Goal: Task Accomplishment & Management: Manage account settings

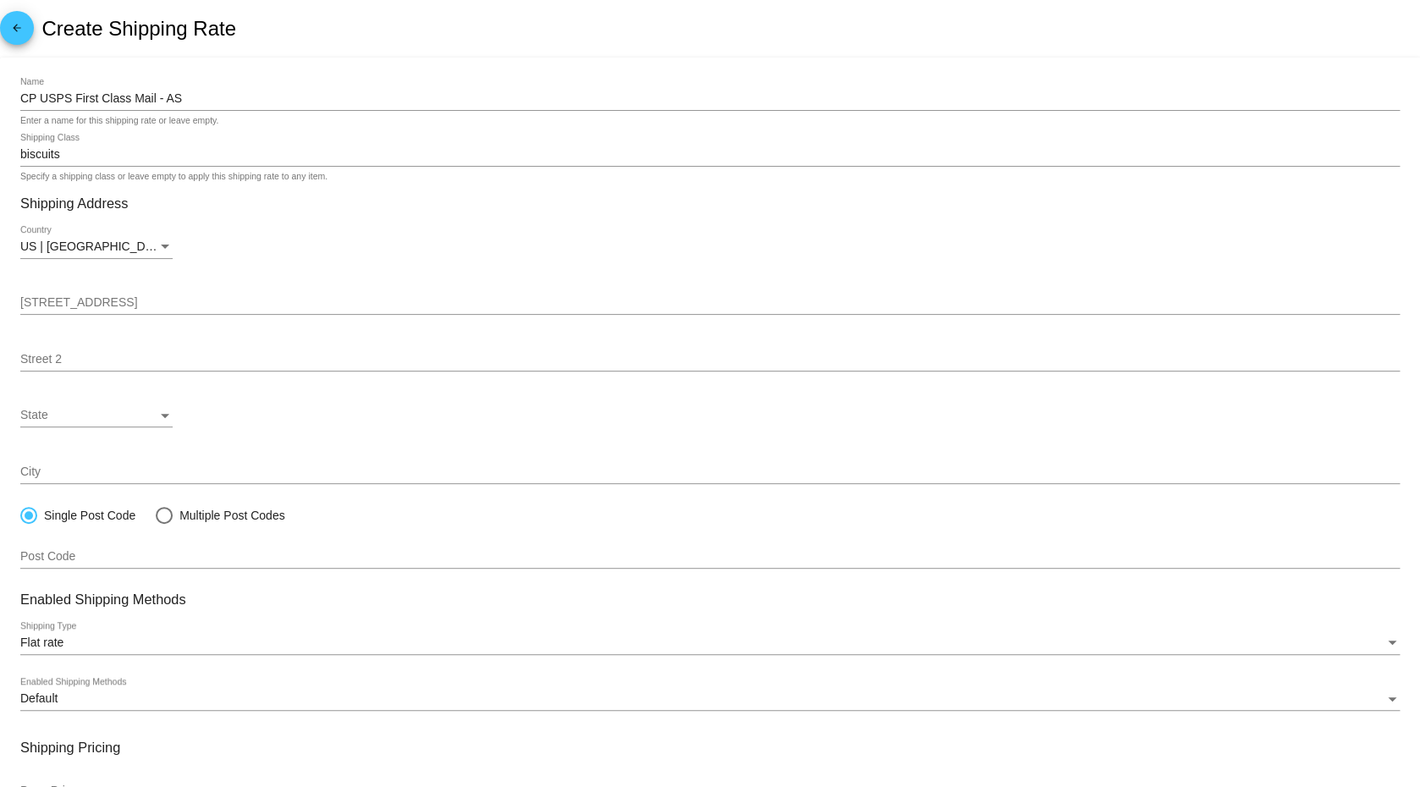
scroll to position [190, 0]
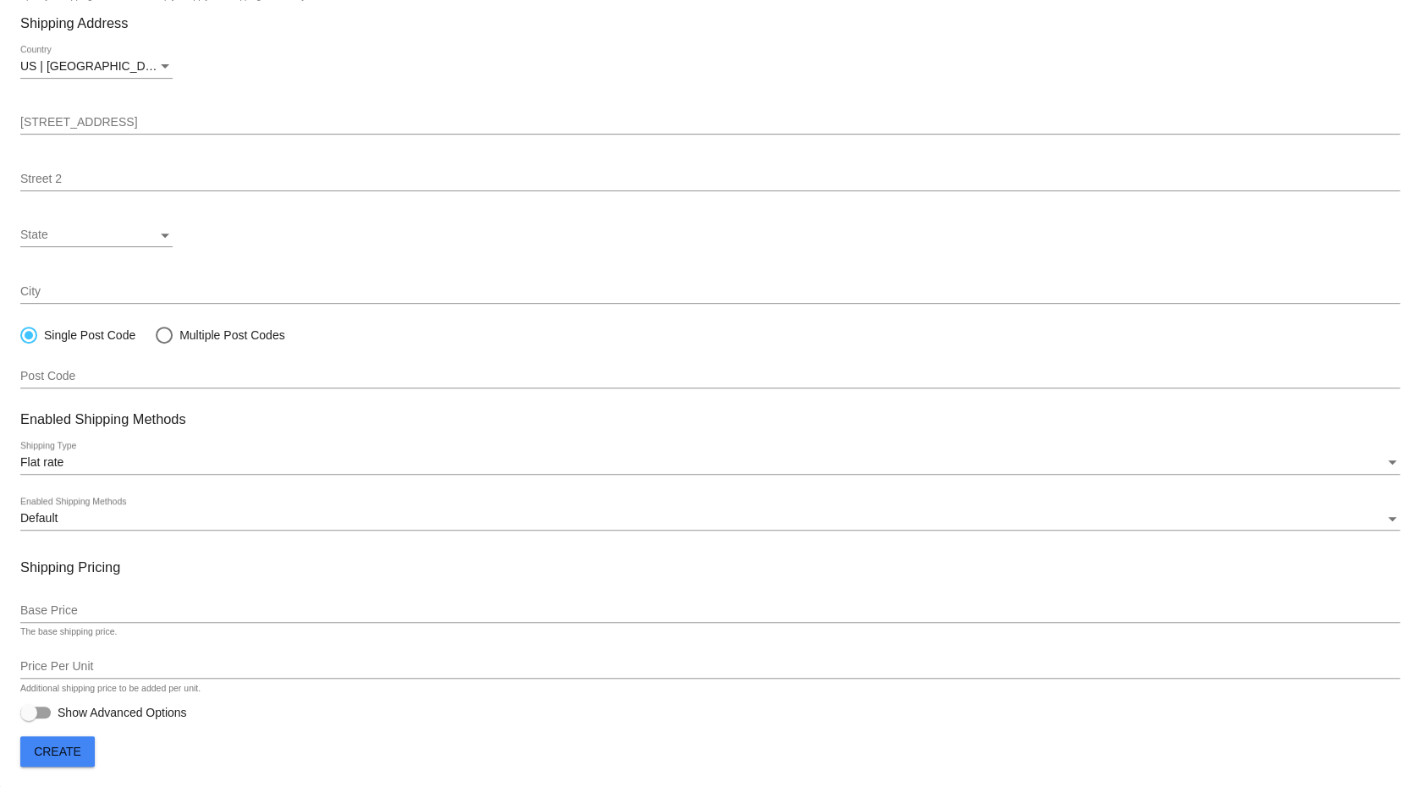
click at [532, 754] on mat-card "CP USPS First Class Mail - AS Name Enter a name for this shipping rate or leave…" at bounding box center [710, 332] width 1420 height 910
click at [131, 609] on input "Base Price" at bounding box center [710, 611] width 1380 height 14
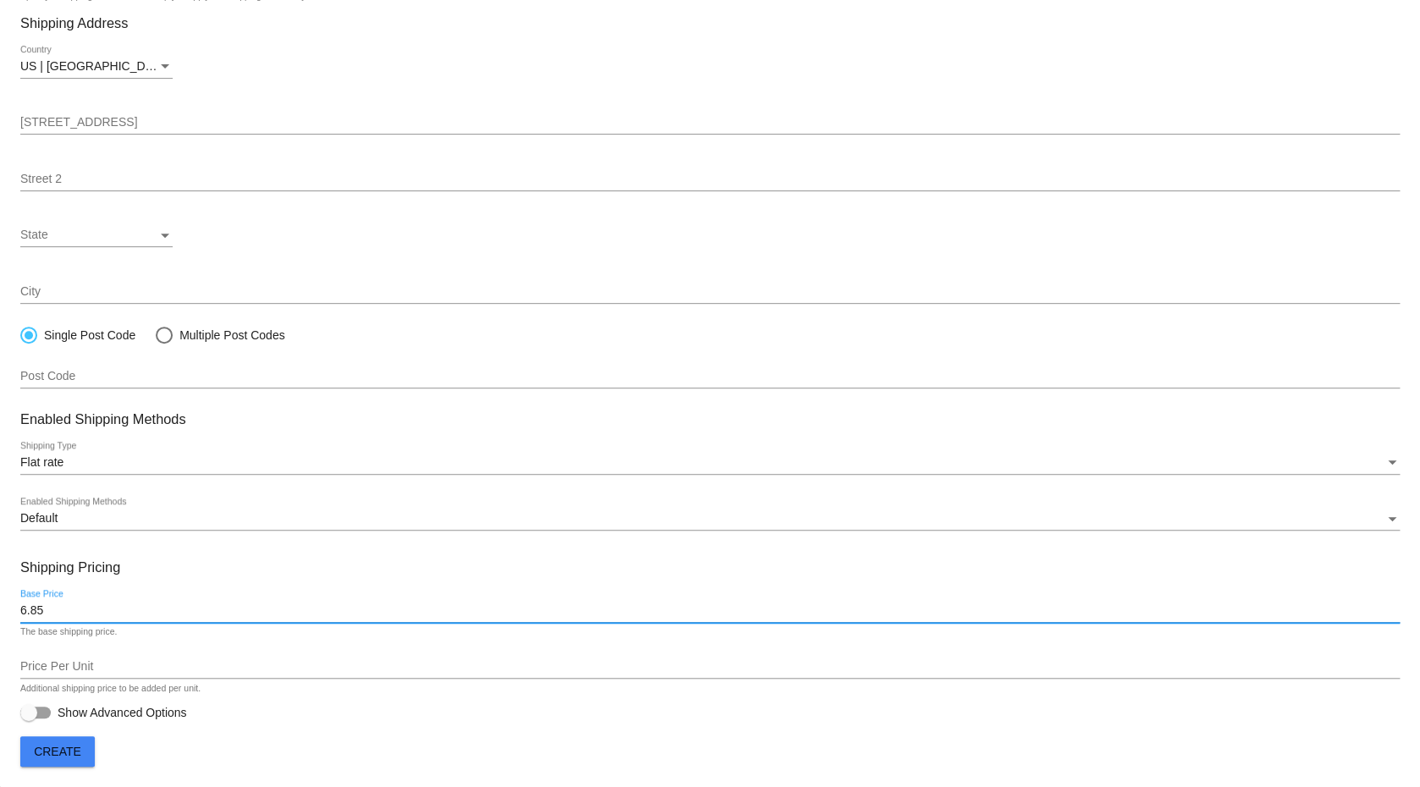
type input "6.85"
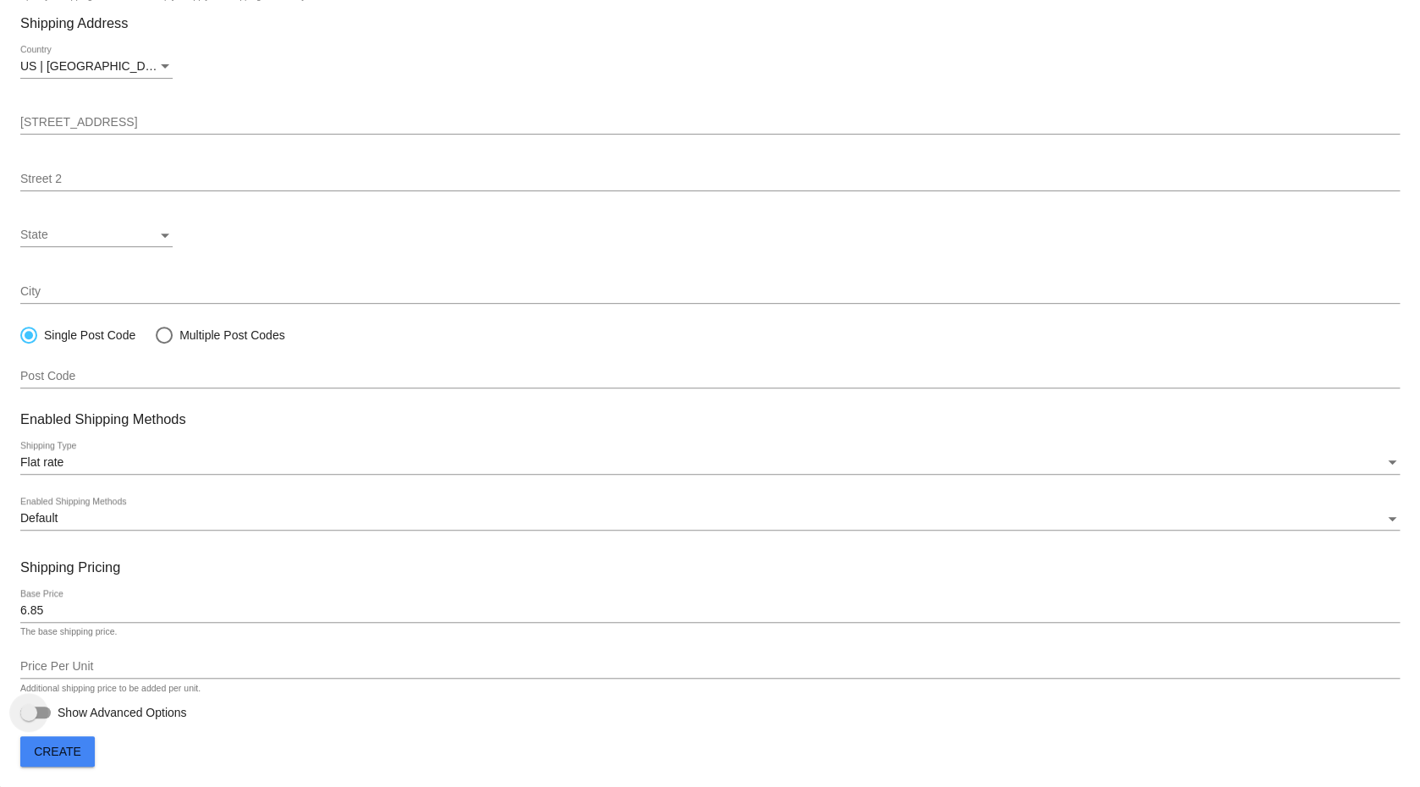
click at [47, 713] on div at bounding box center [35, 713] width 30 height 12
click at [29, 719] on input "Show Advanced Options" at bounding box center [28, 719] width 1 height 1
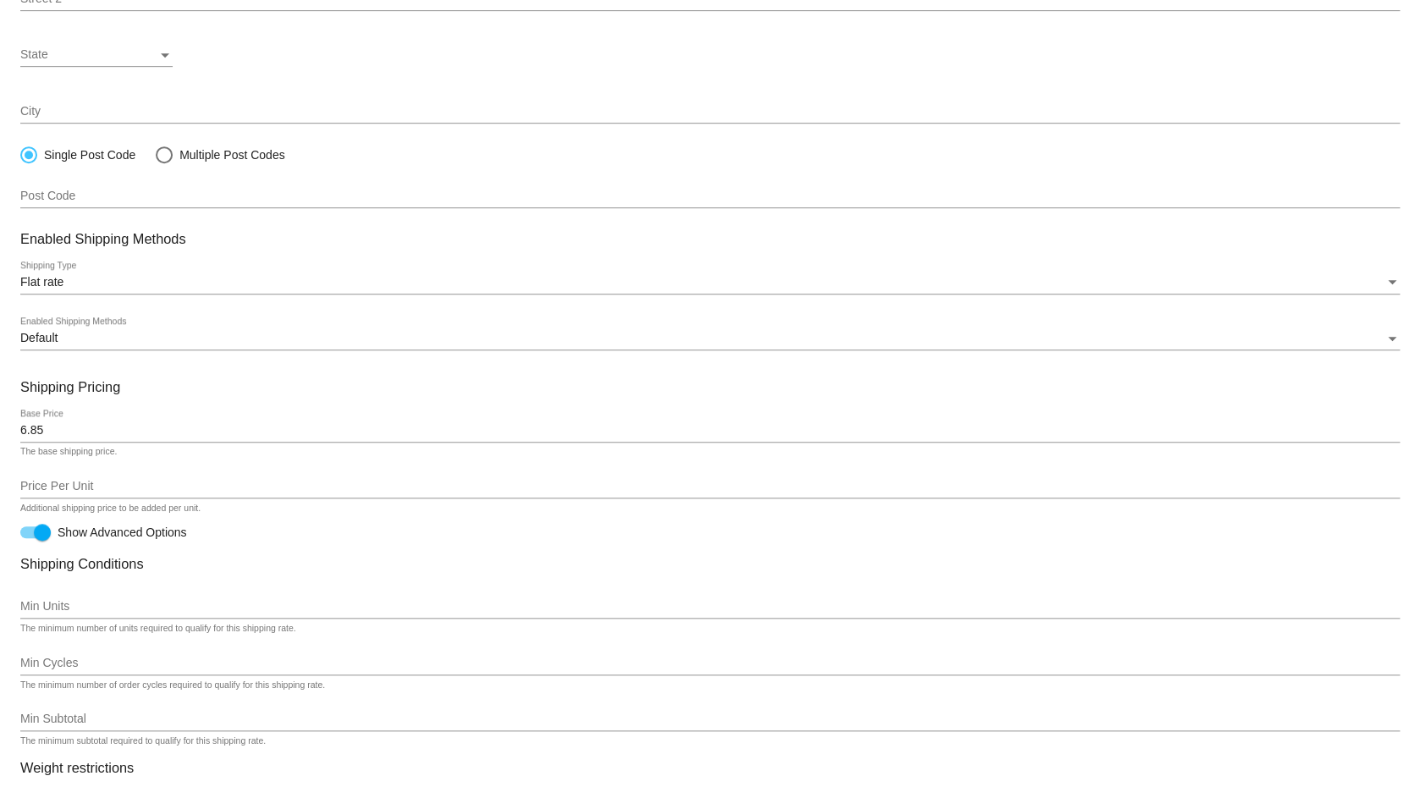
scroll to position [603, 0]
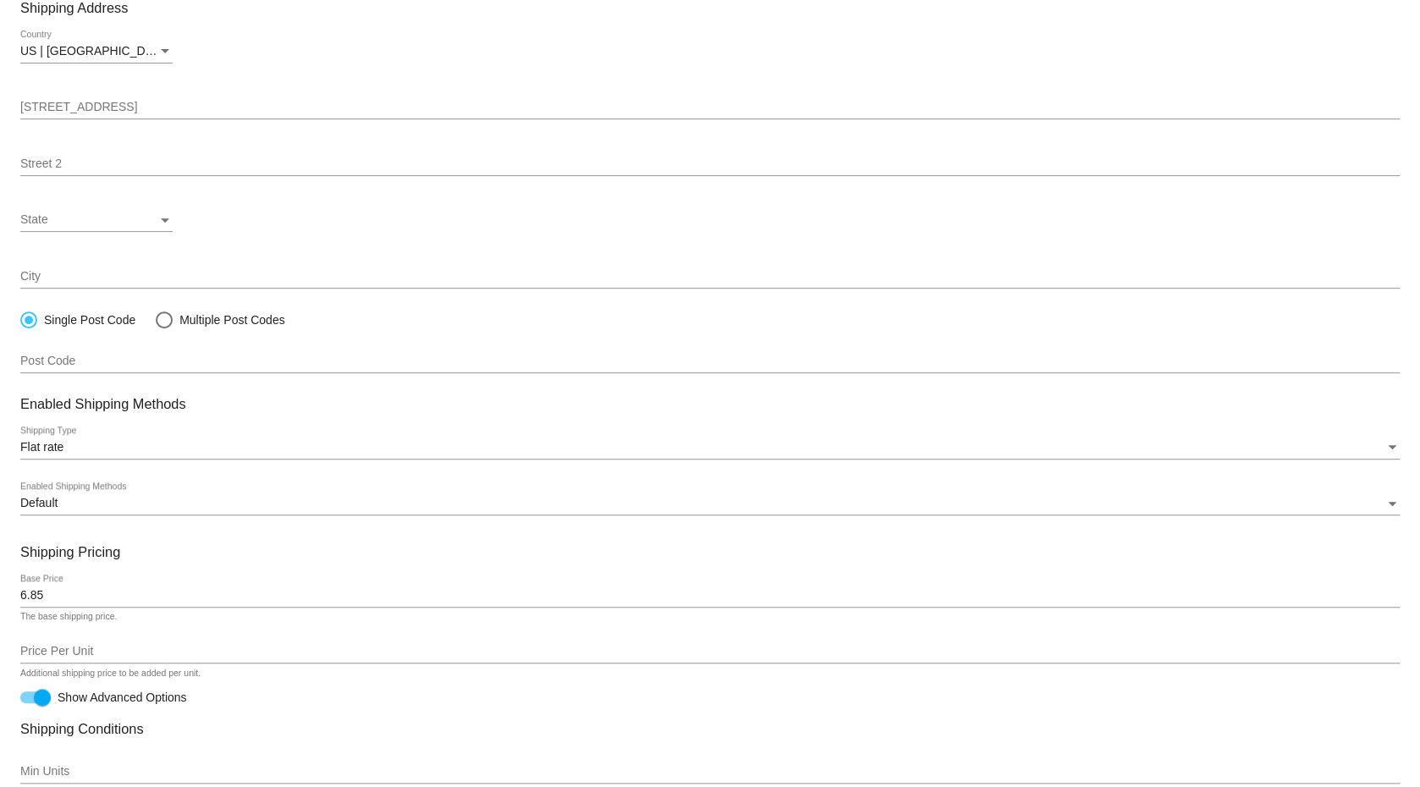
click at [45, 704] on div at bounding box center [42, 697] width 17 height 17
click at [29, 704] on input "Show Advanced Options" at bounding box center [28, 703] width 1 height 1
checkbox input "false"
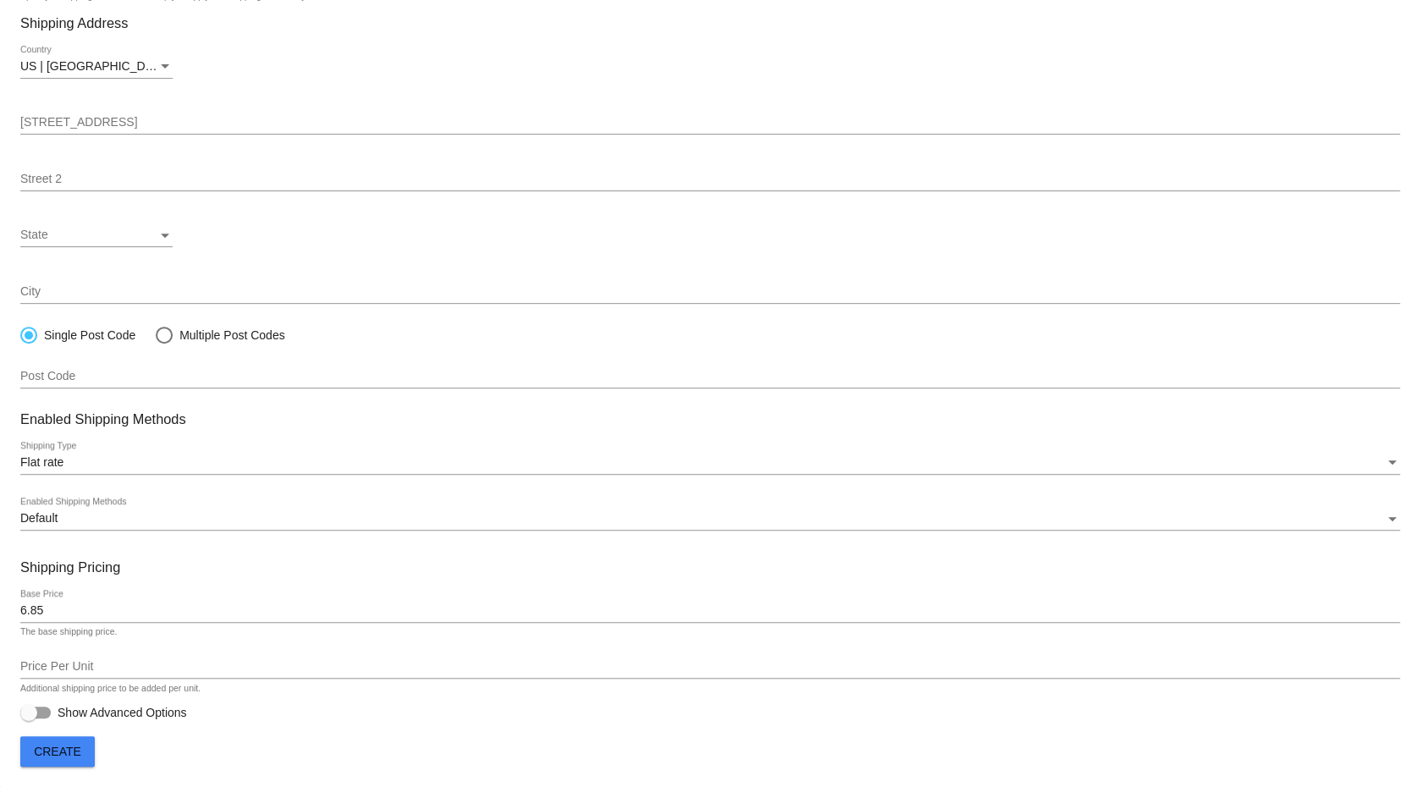
click at [70, 756] on span "Create" at bounding box center [57, 752] width 47 height 14
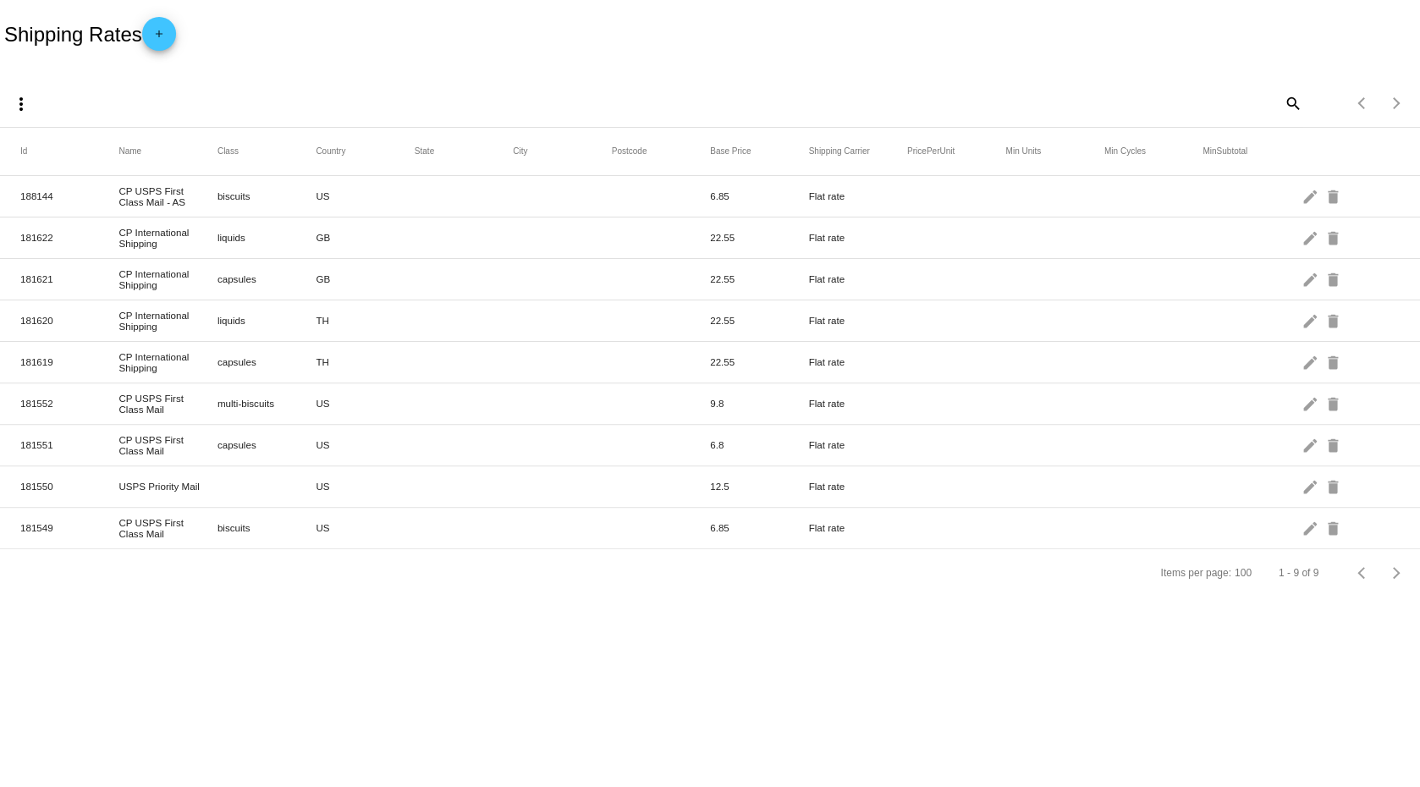
click at [458, 448] on mat-cell at bounding box center [464, 445] width 98 height 8
click at [1338, 528] on mat-icon "delete" at bounding box center [1335, 528] width 20 height 26
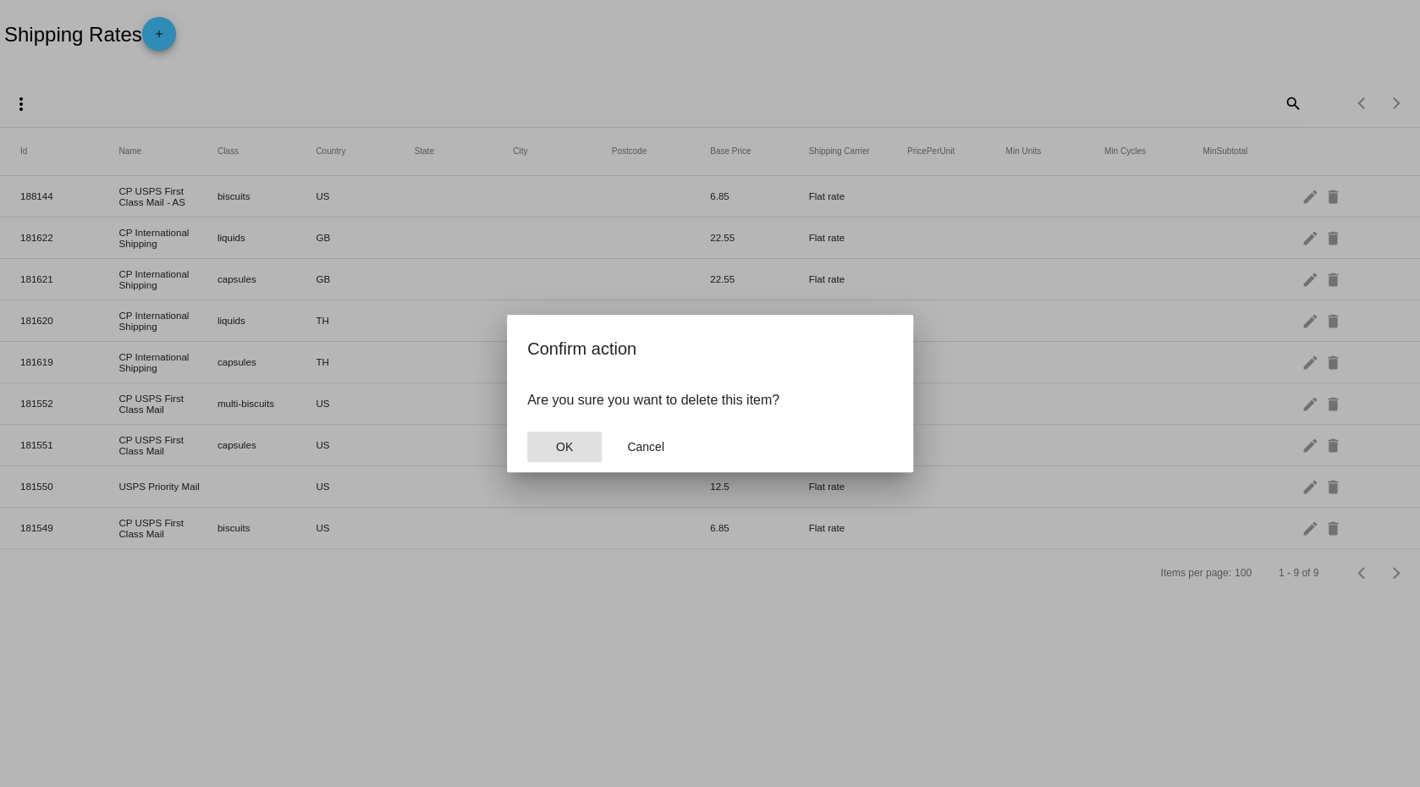
click at [563, 453] on span "OK" at bounding box center [564, 447] width 17 height 14
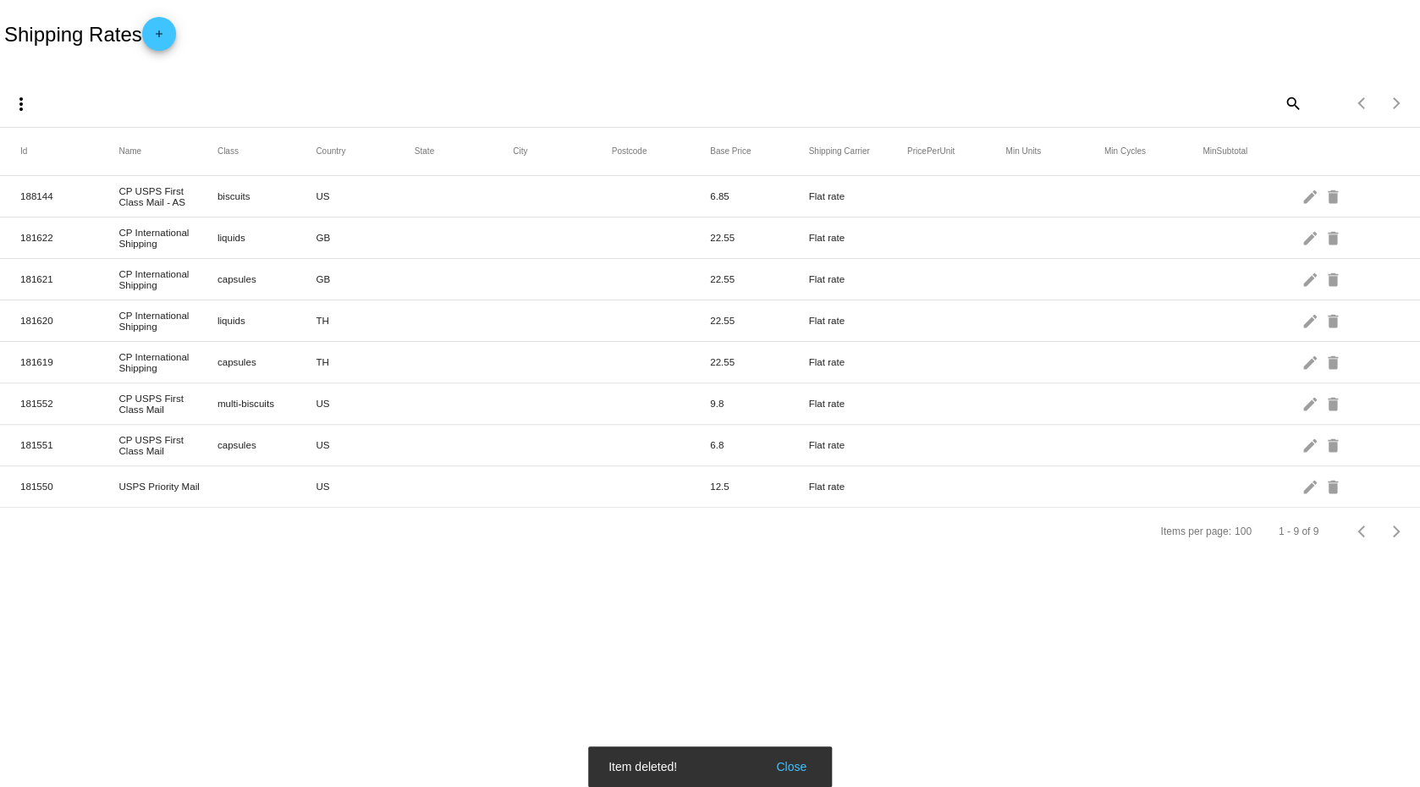
click at [1303, 194] on mat-icon "edit" at bounding box center [1311, 196] width 20 height 26
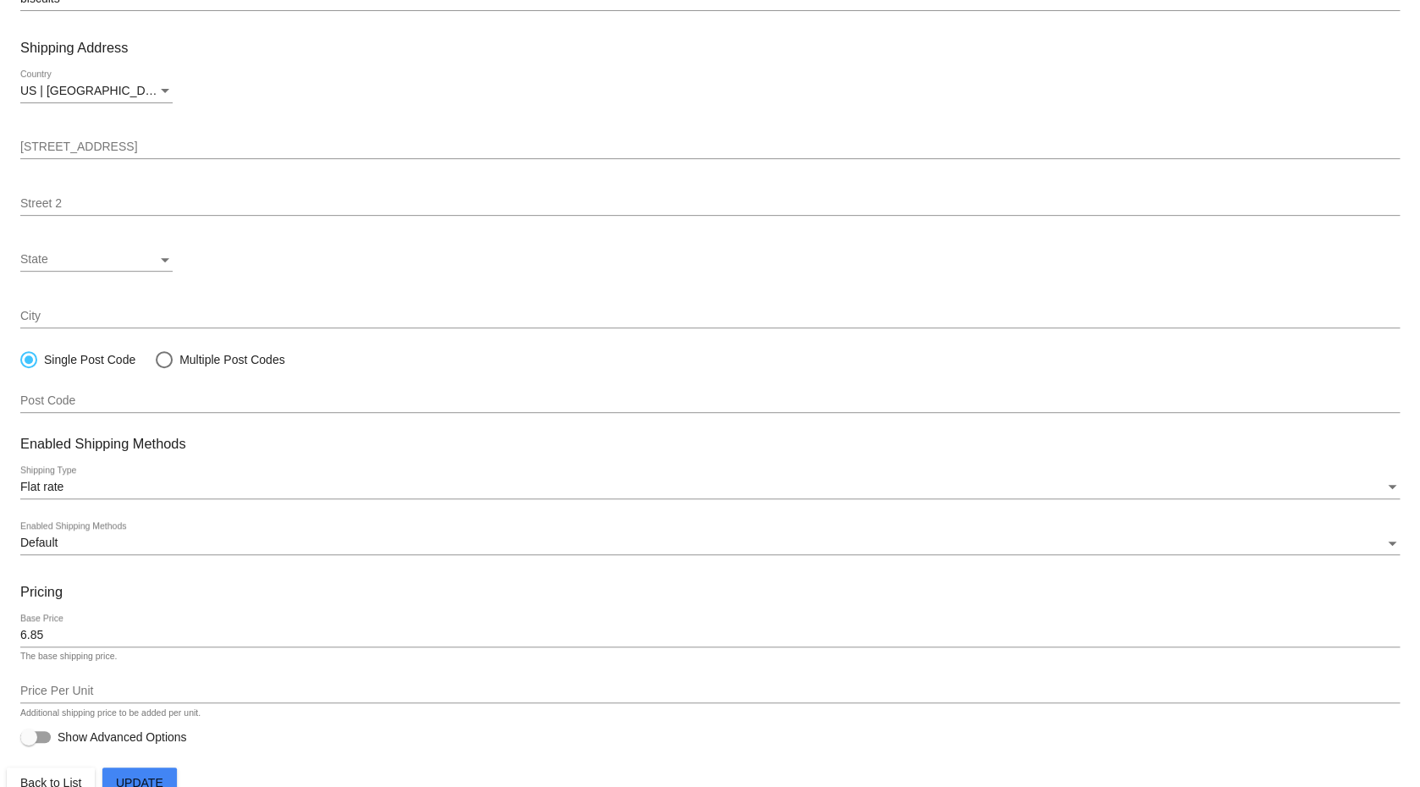
scroll to position [184, 0]
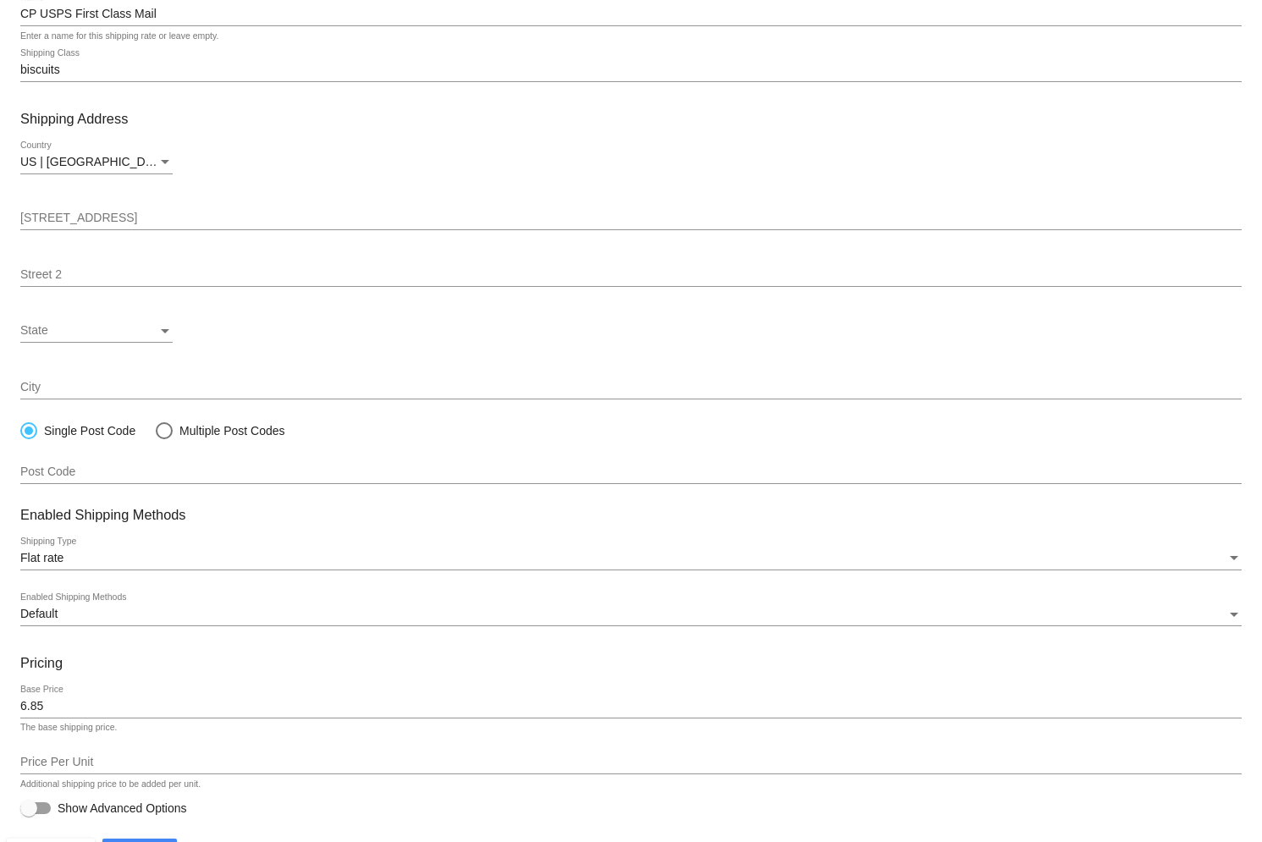
scroll to position [129, 0]
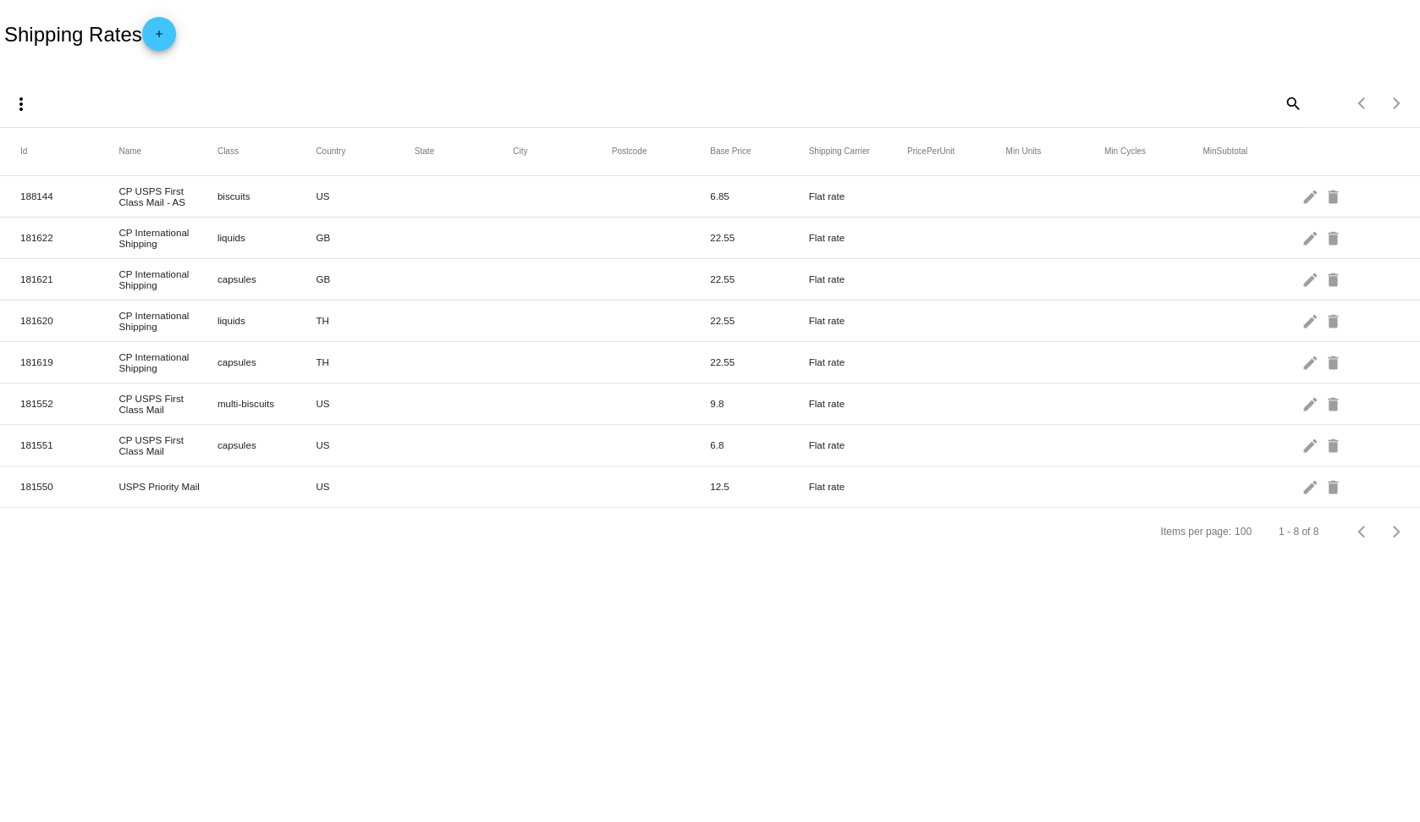
click at [169, 34] on mat-icon "add" at bounding box center [159, 38] width 20 height 20
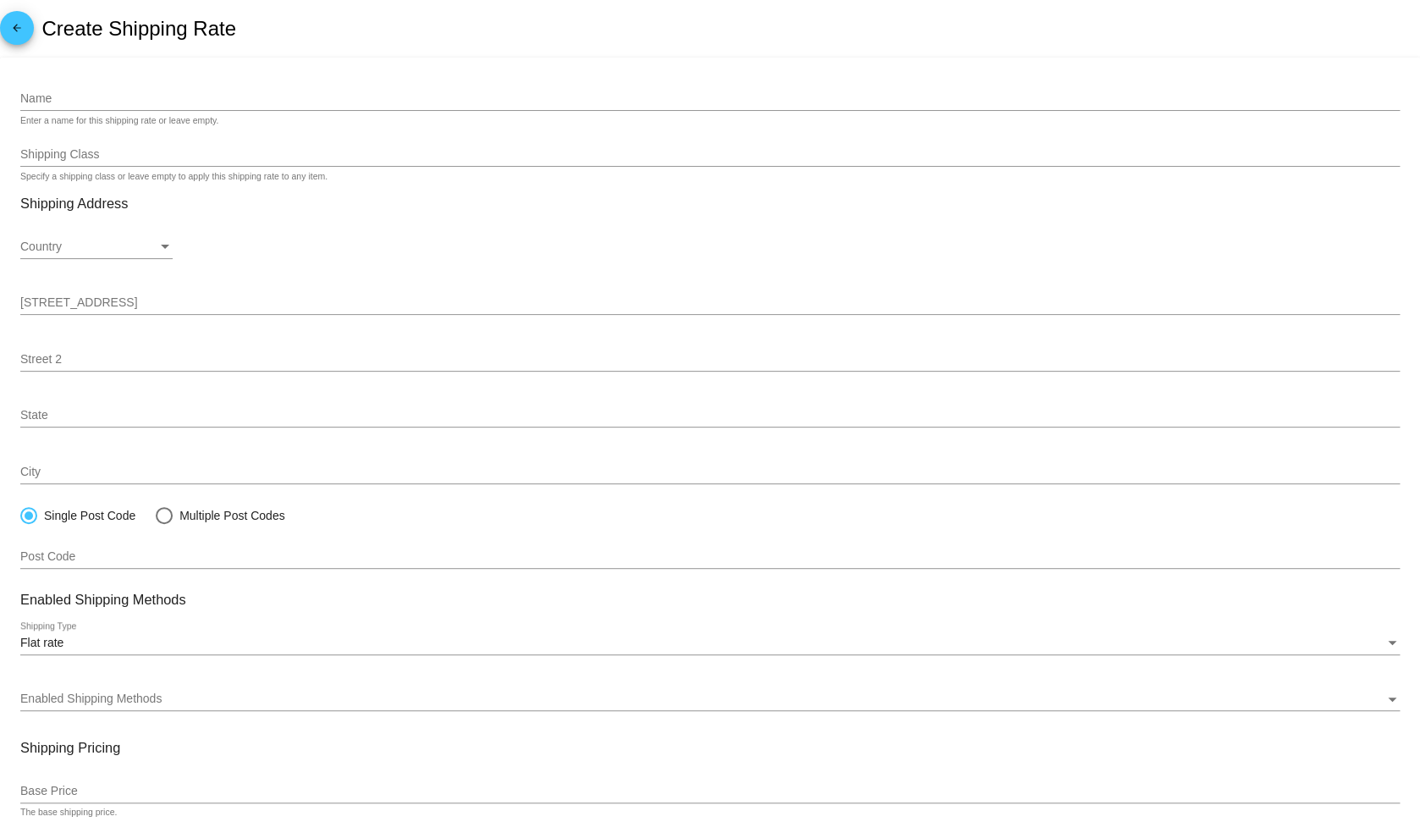
click at [252, 163] on mat-card "Name Enter a name for this shipping rate or leave empty. Shipping Class Specify…" at bounding box center [710, 513] width 1420 height 910
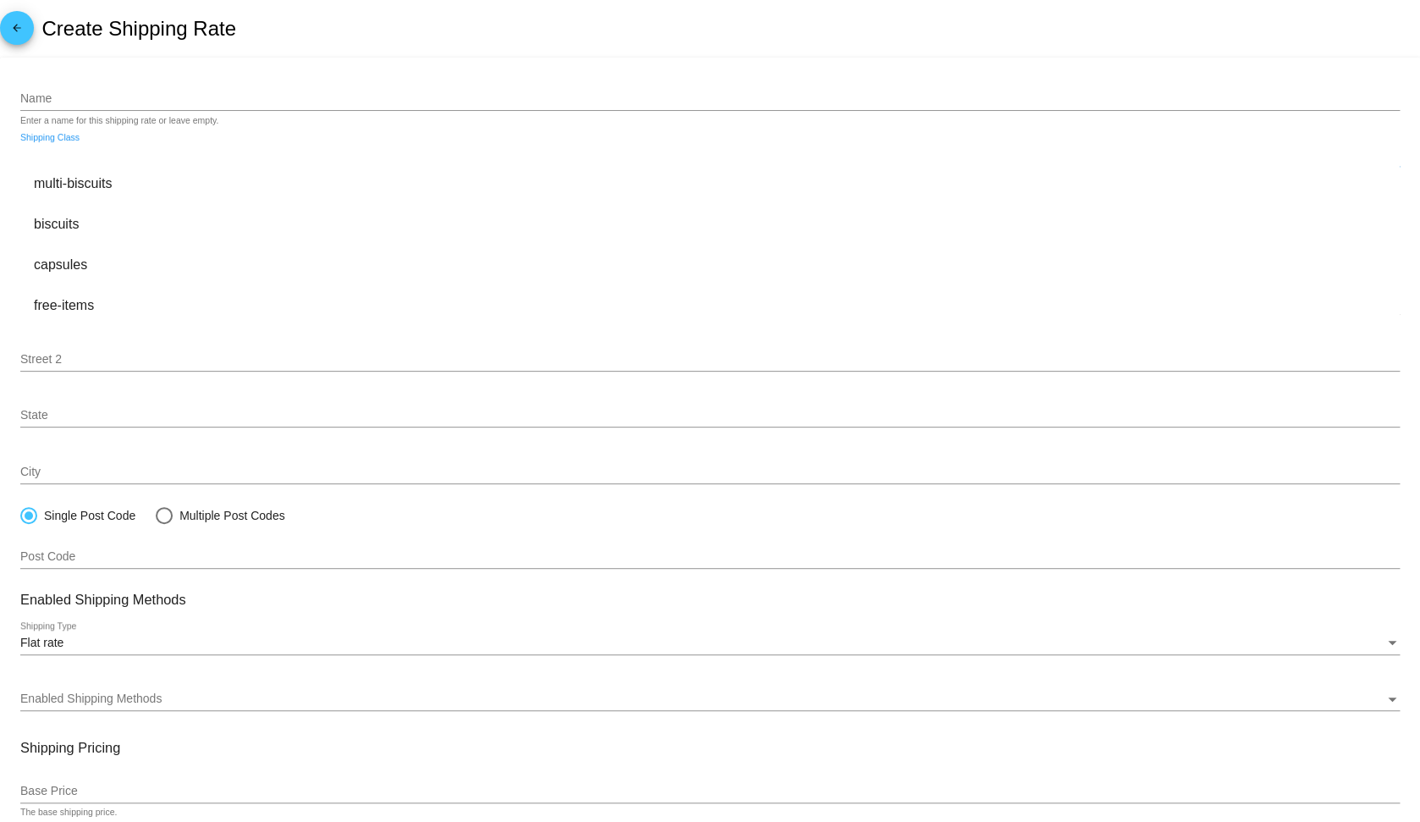
click at [252, 162] on input "Shipping Class" at bounding box center [710, 155] width 1380 height 14
click at [218, 106] on input "Name" at bounding box center [710, 99] width 1380 height 14
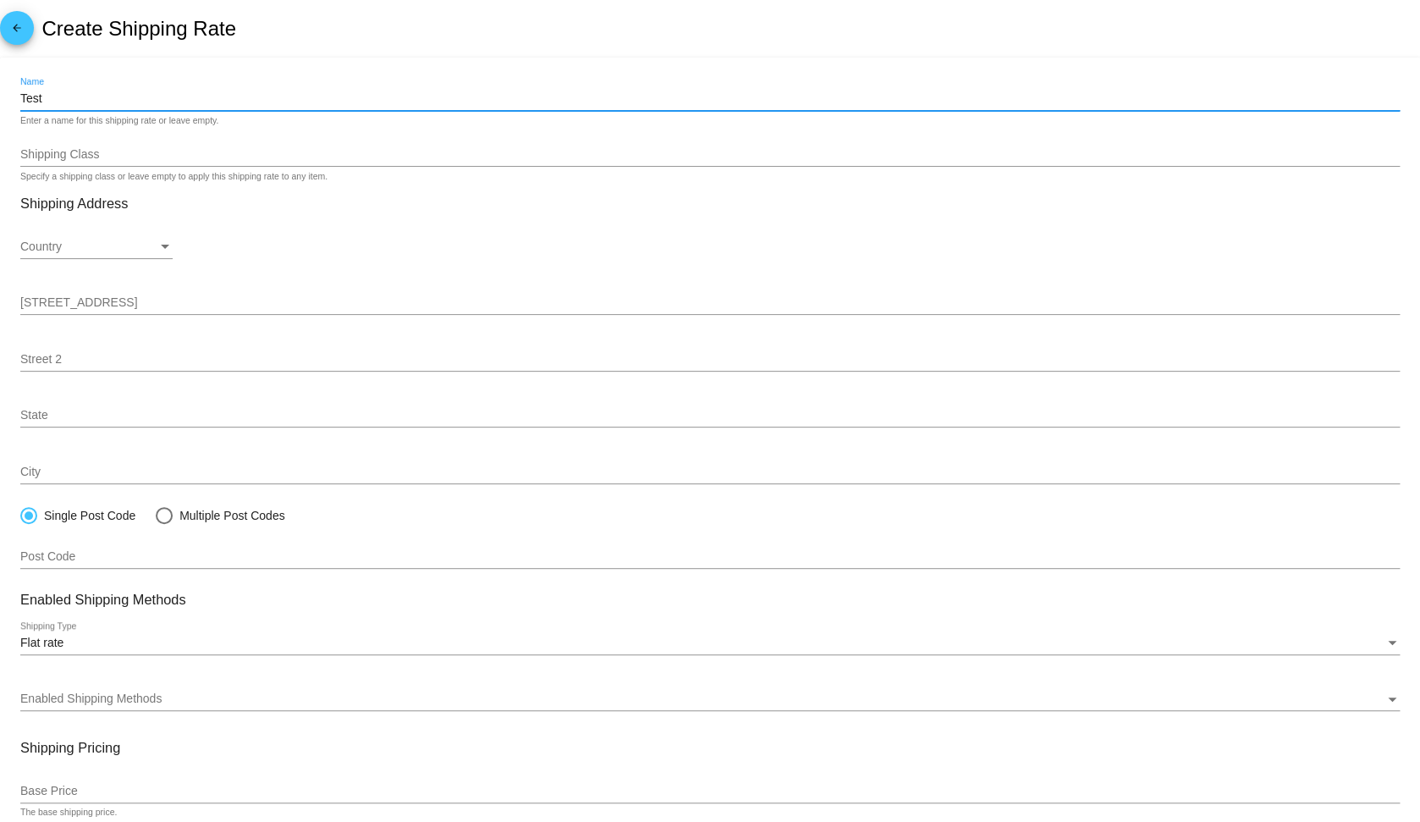
click at [214, 92] on input "Test" at bounding box center [710, 99] width 1380 height 14
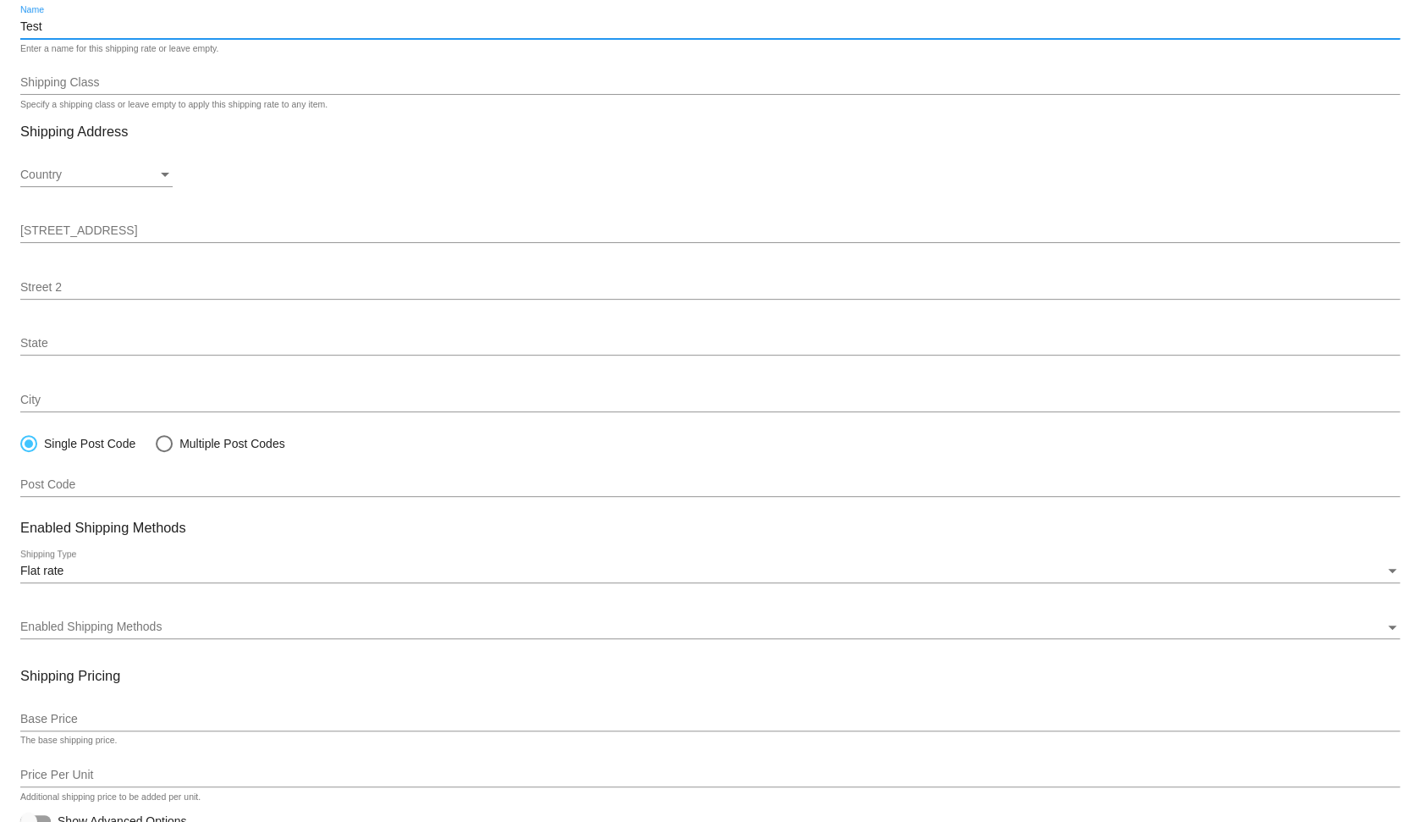
scroll to position [156, 0]
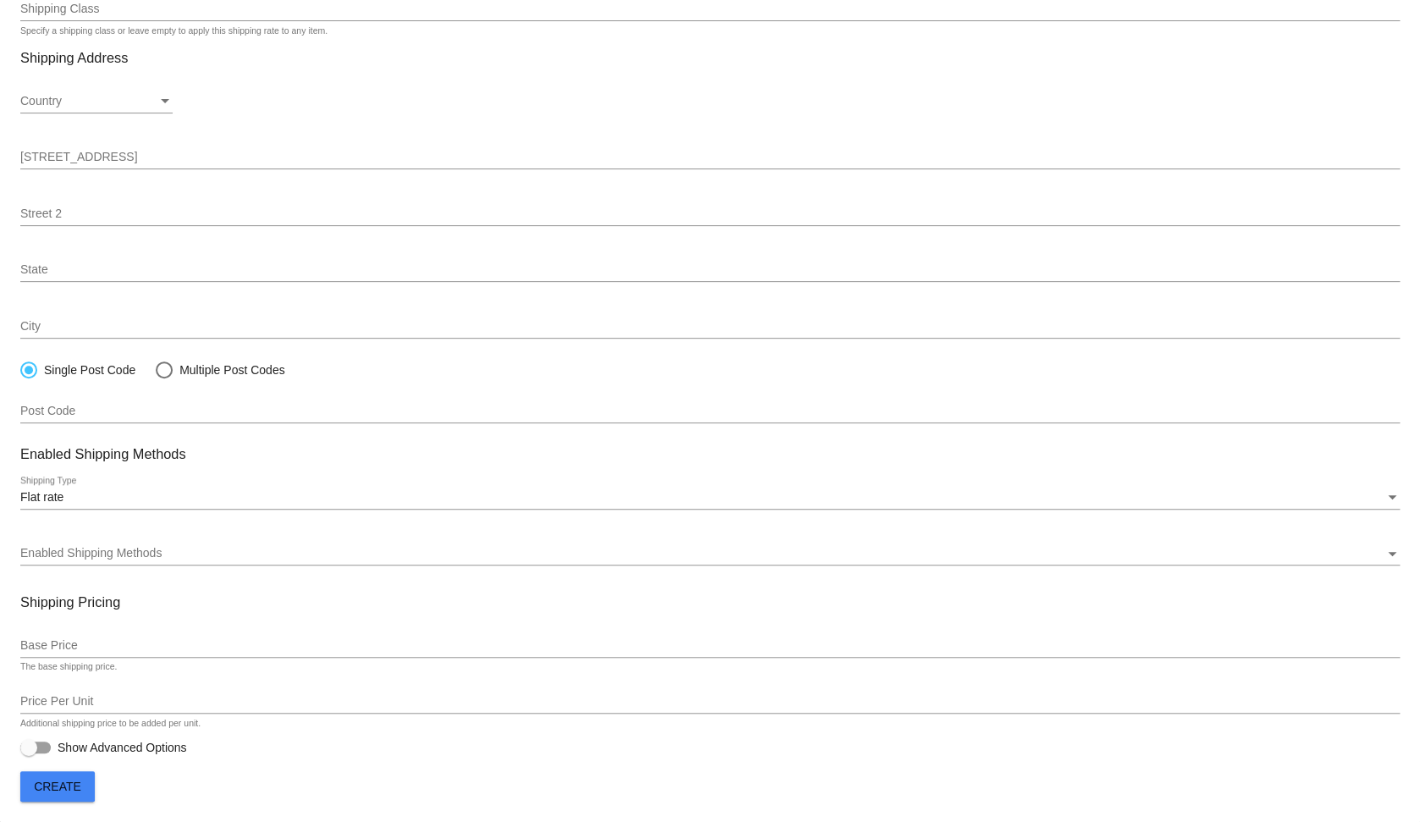
type input "Test"
click at [150, 639] on input "Base Price" at bounding box center [710, 646] width 1380 height 14
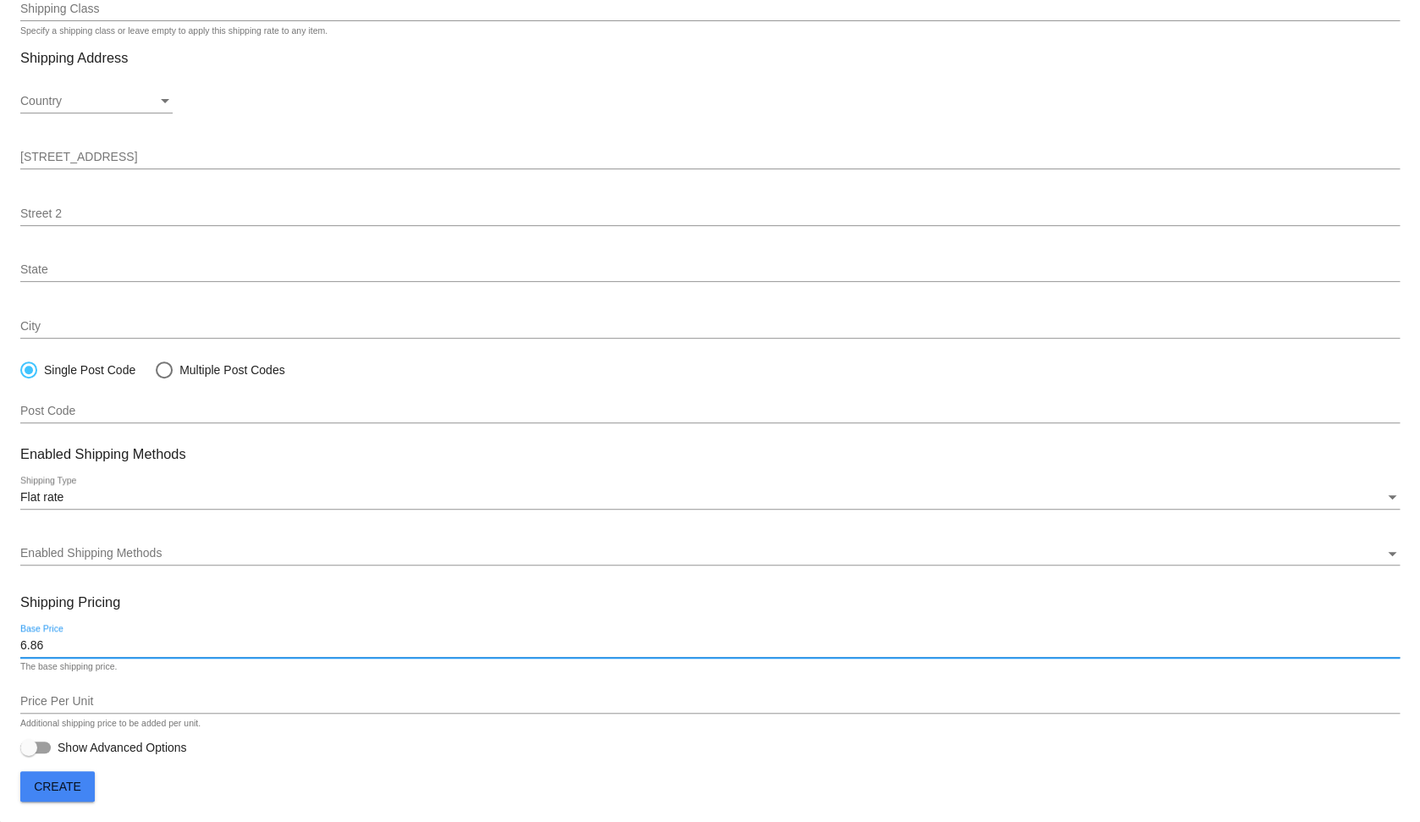
type input "6.86"
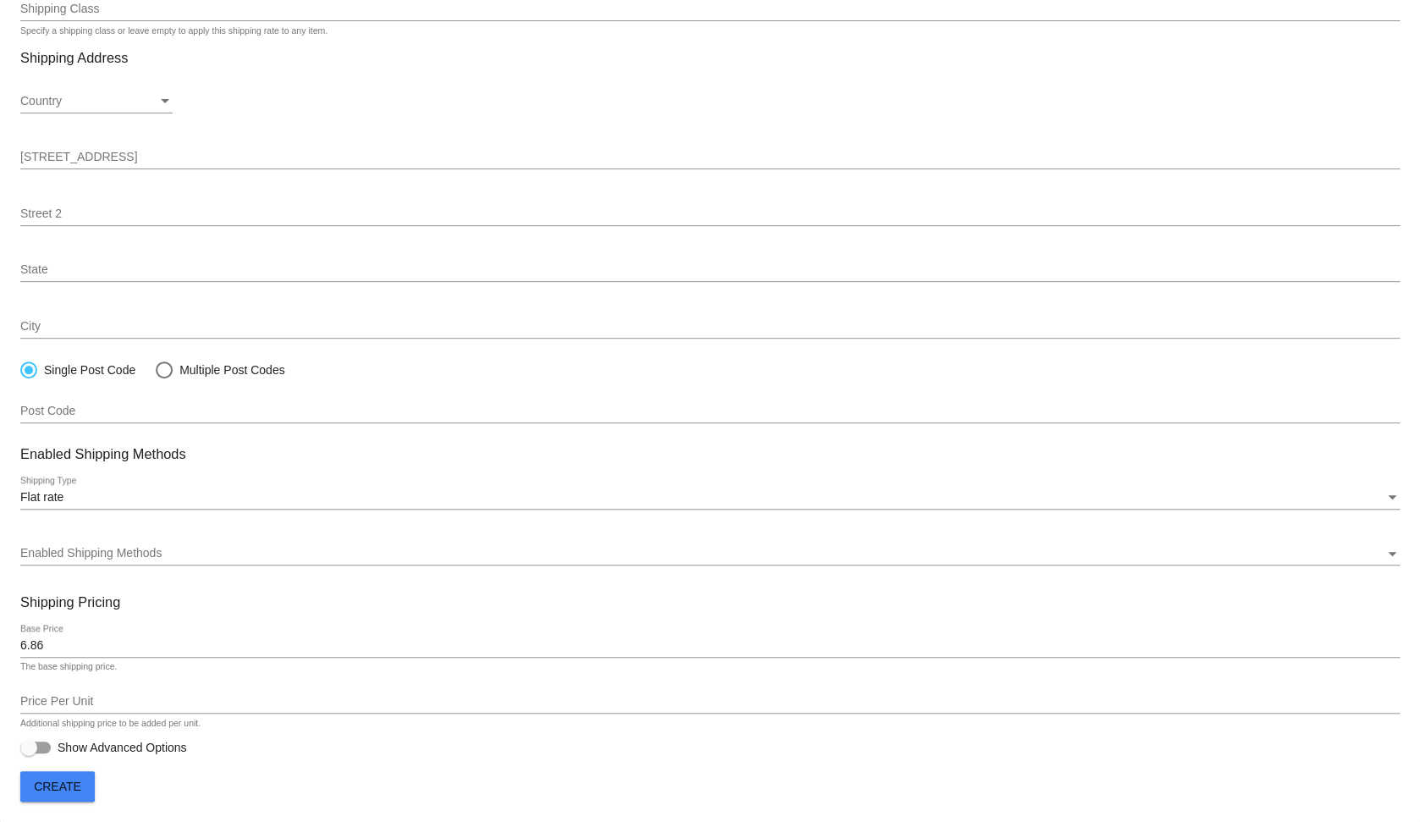
click at [330, 541] on div "Enabled Shipping Methods Enabled Shipping Methods" at bounding box center [710, 548] width 1380 height 33
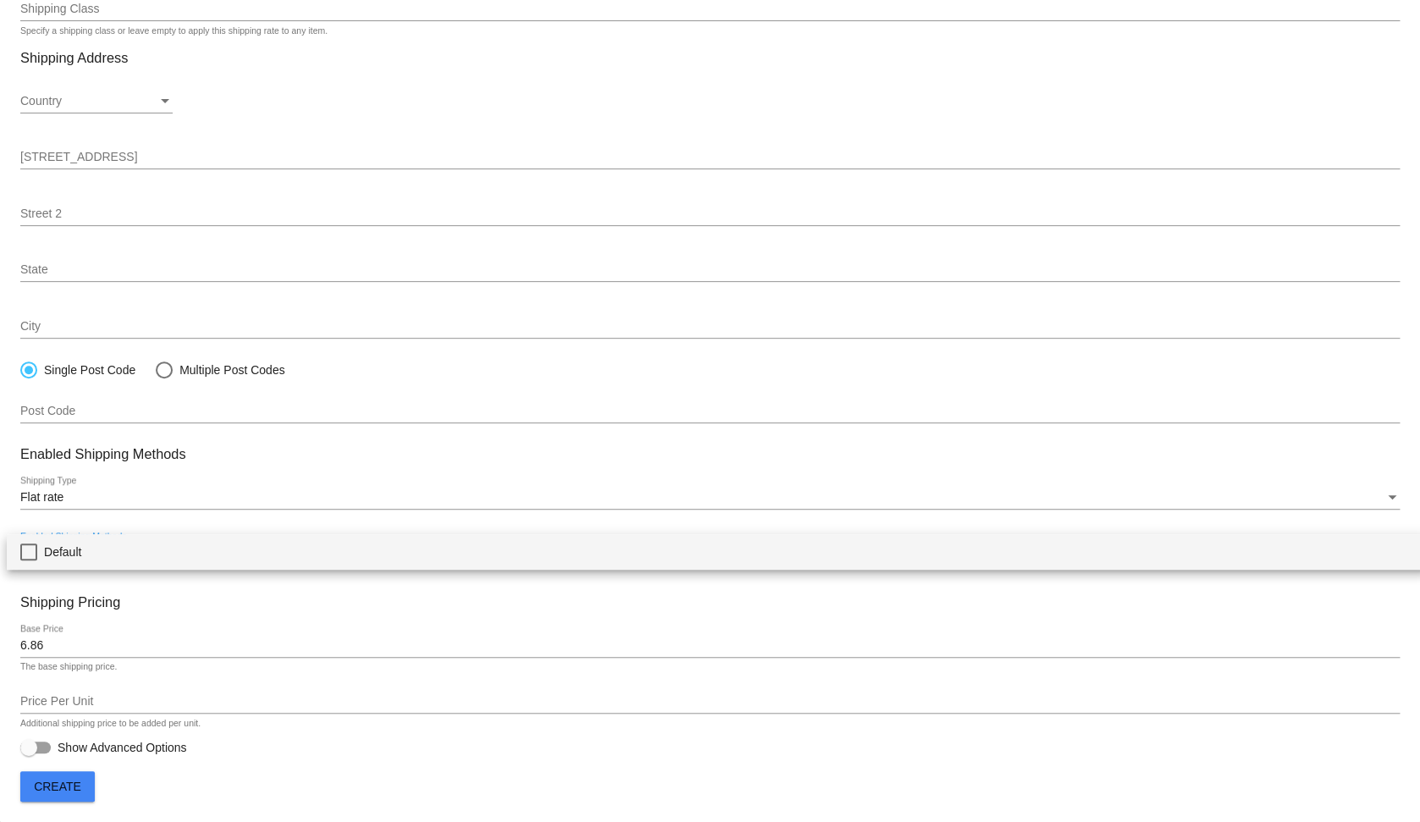
click at [75, 556] on span "Default" at bounding box center [729, 552] width 1370 height 36
click at [195, 416] on div at bounding box center [710, 411] width 1420 height 822
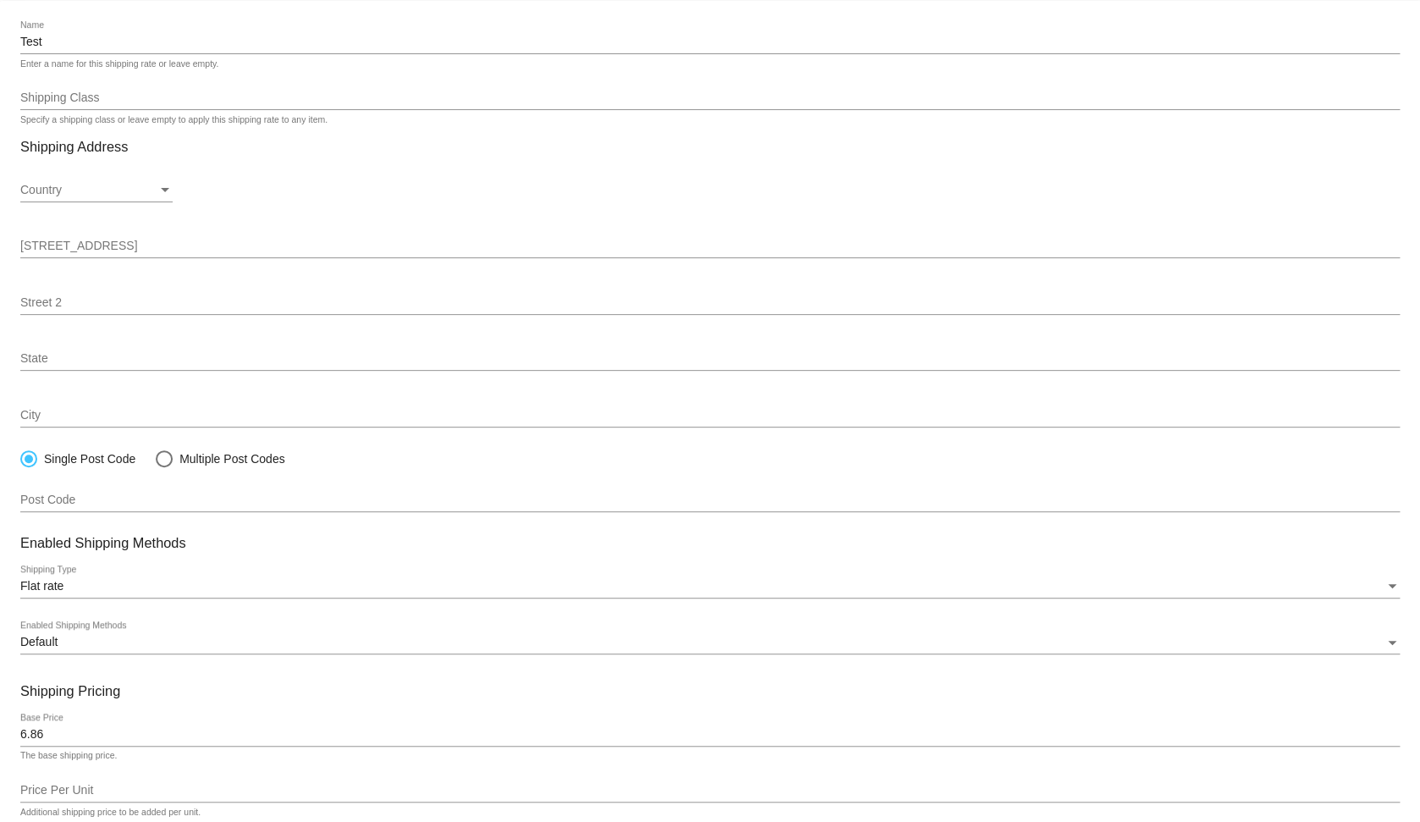
scroll to position [0, 0]
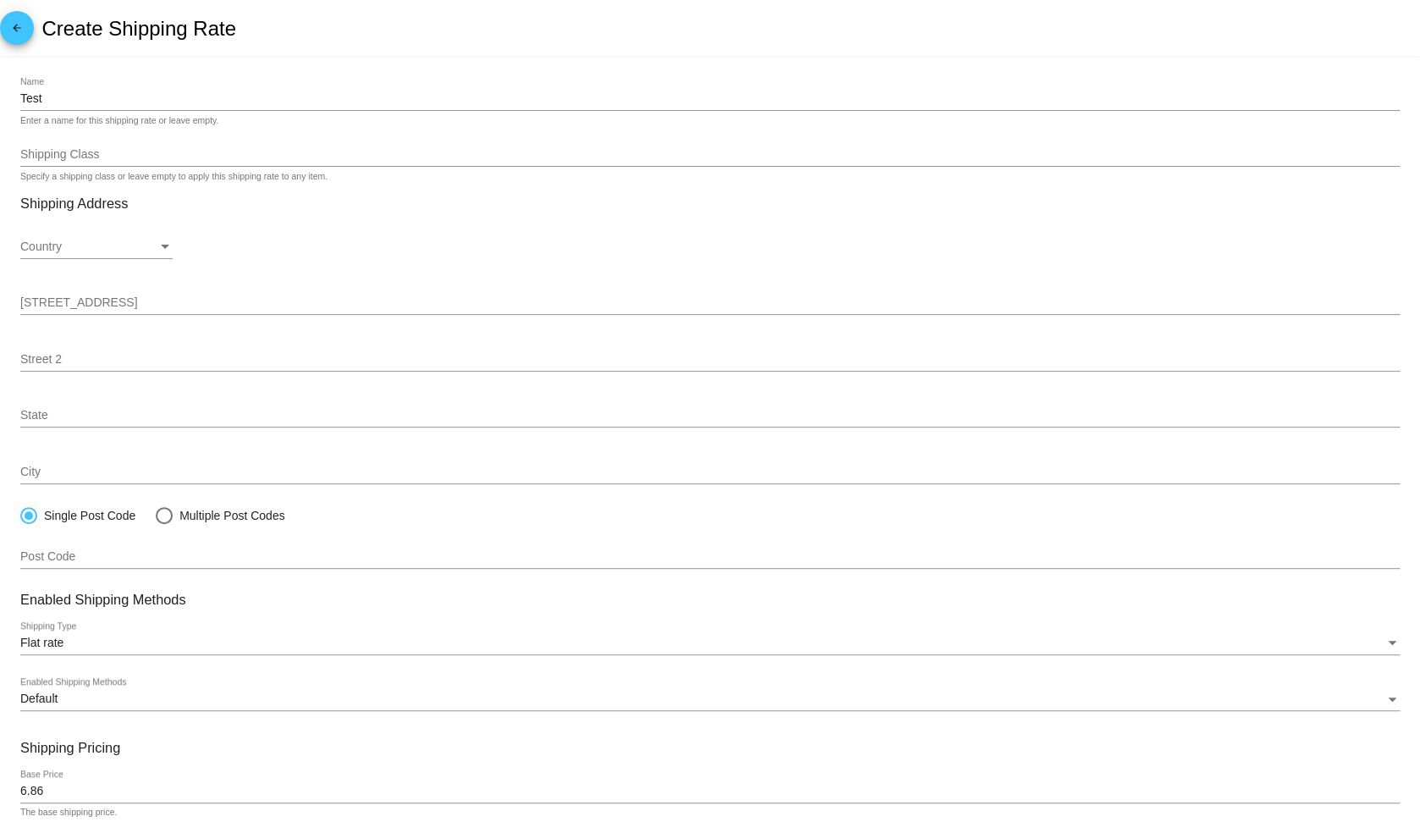
click at [87, 251] on div "Country" at bounding box center [88, 247] width 137 height 14
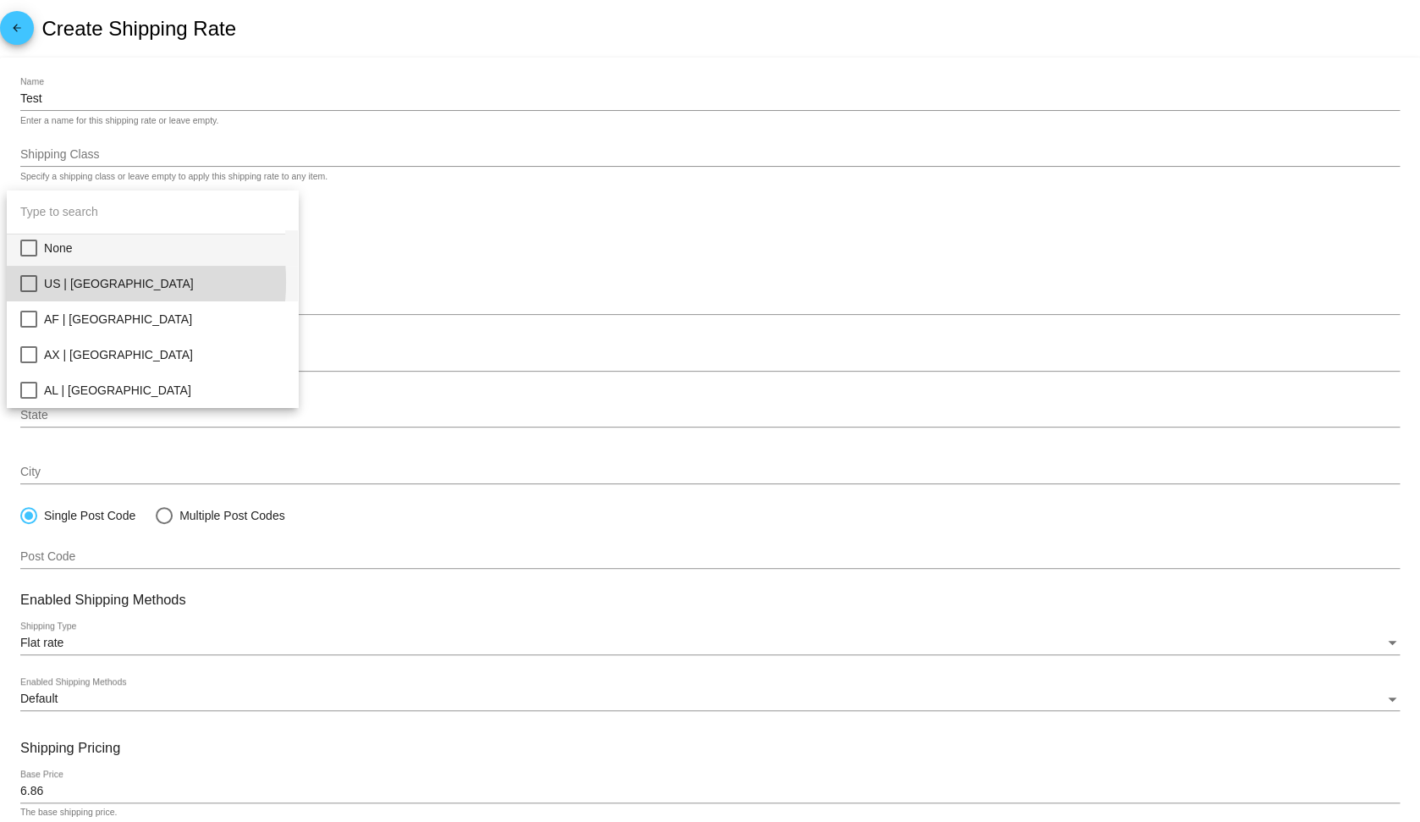
click at [80, 283] on span "US | [GEOGRAPHIC_DATA]" at bounding box center [164, 284] width 240 height 36
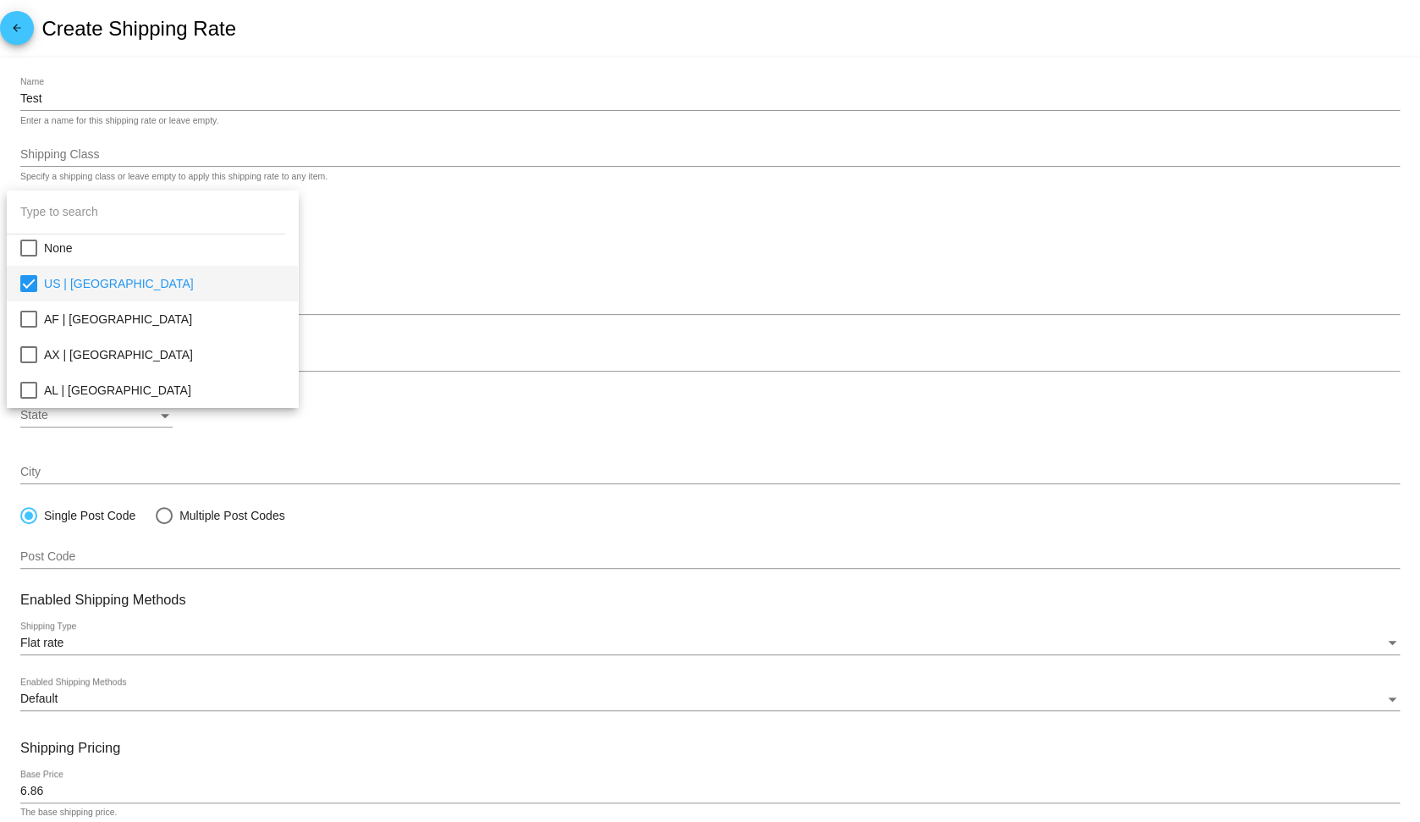
click at [506, 254] on div at bounding box center [710, 411] width 1420 height 822
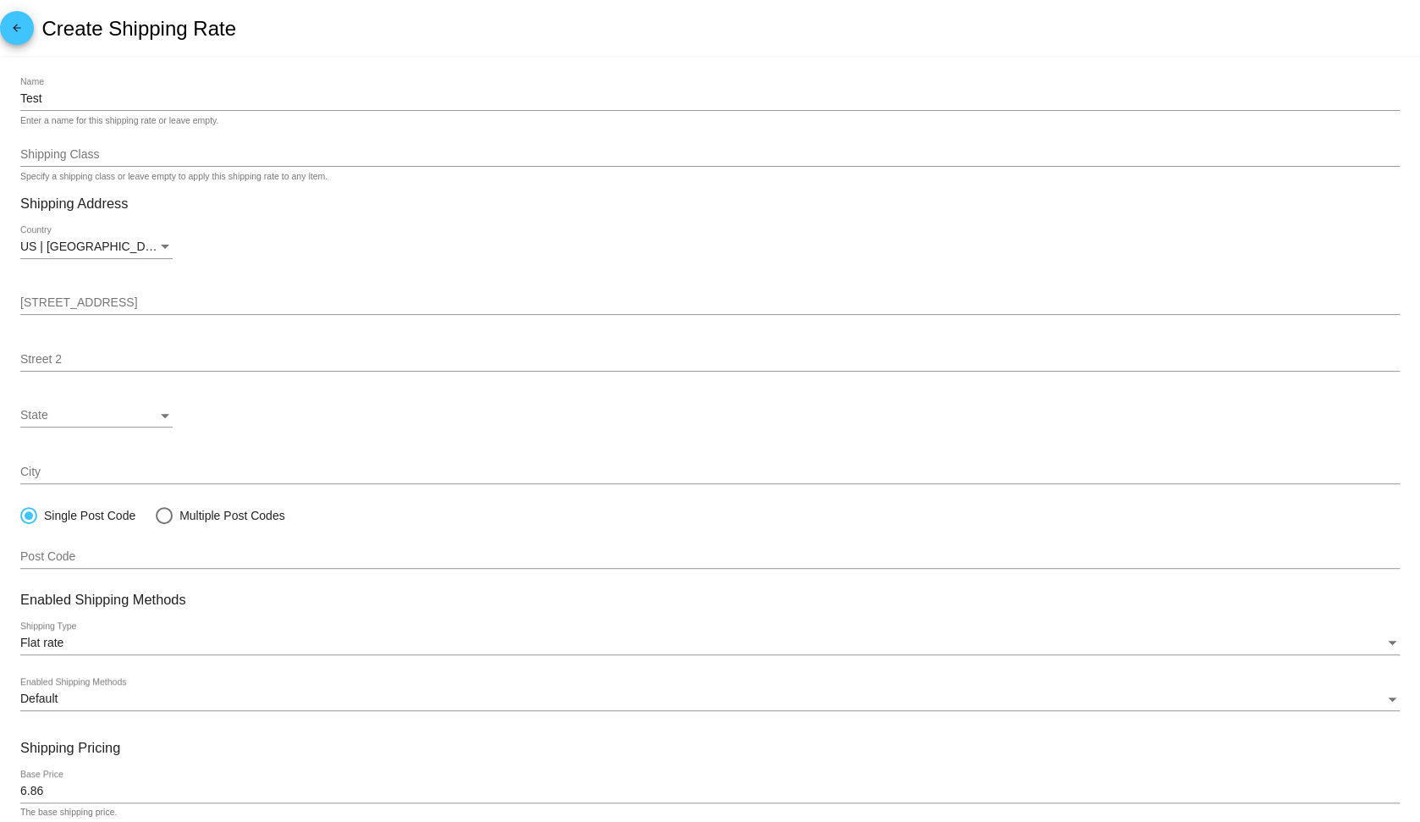
scroll to position [72, 0]
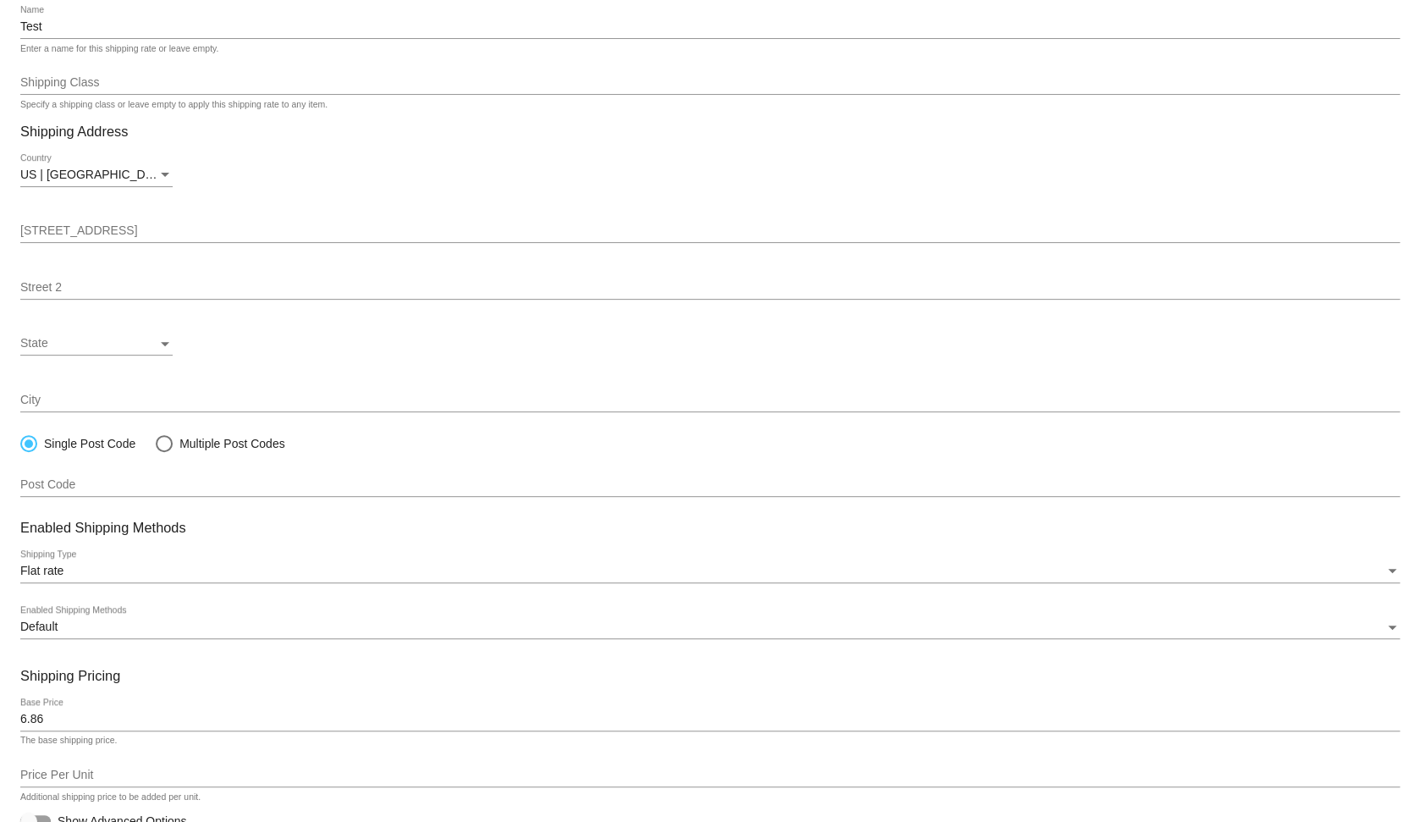
click at [99, 481] on div "Post Code" at bounding box center [710, 480] width 1380 height 33
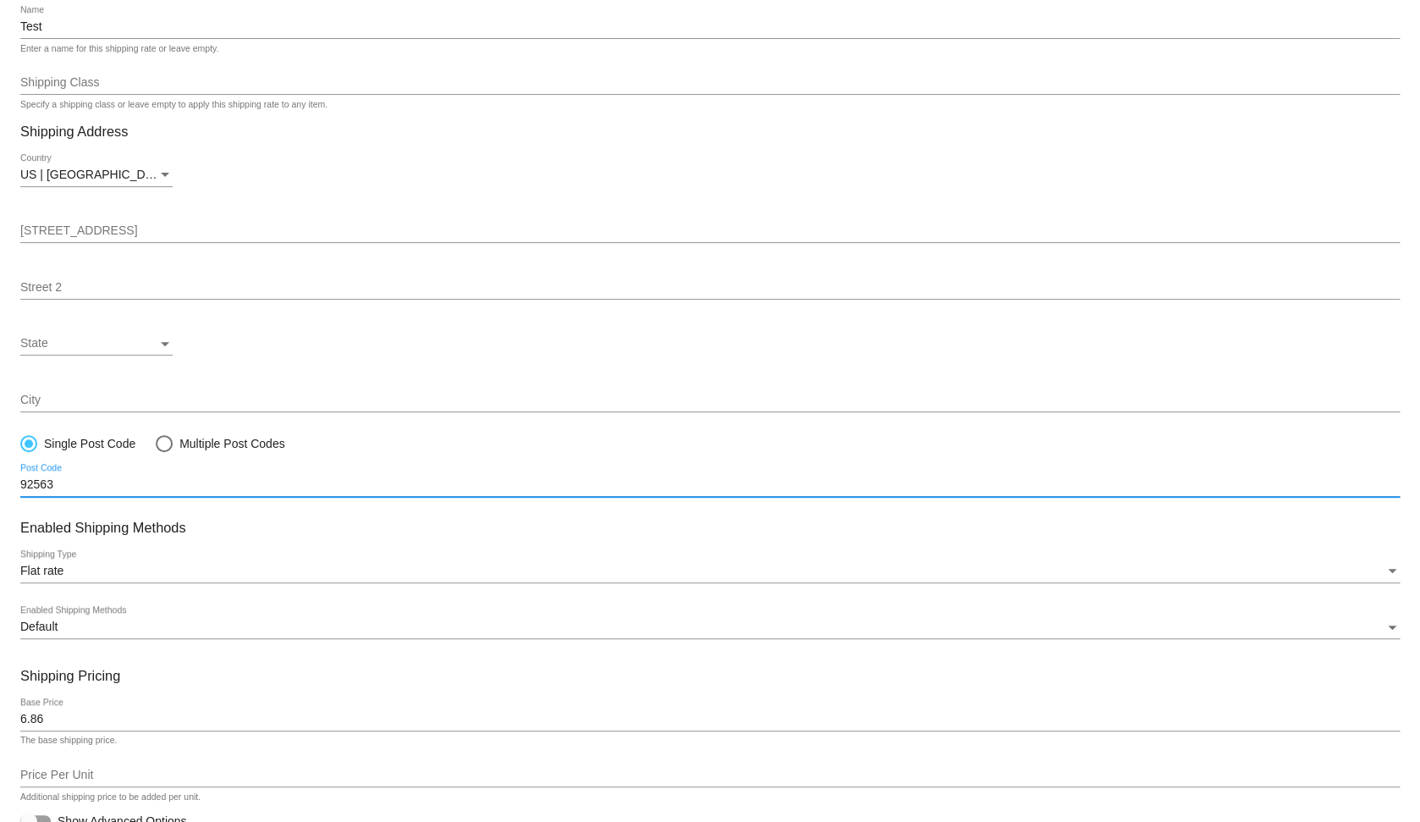
type input "92563"
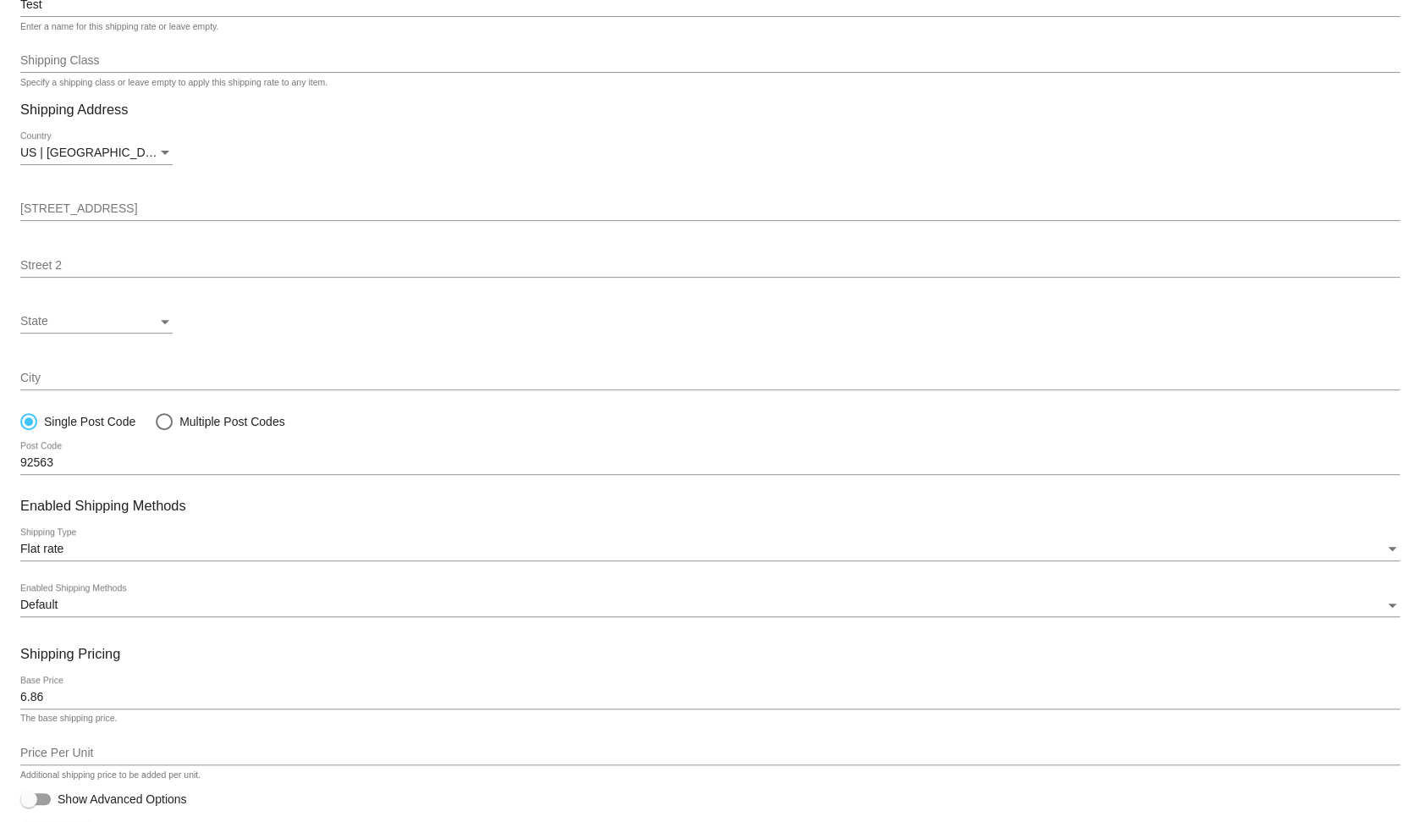
scroll to position [156, 0]
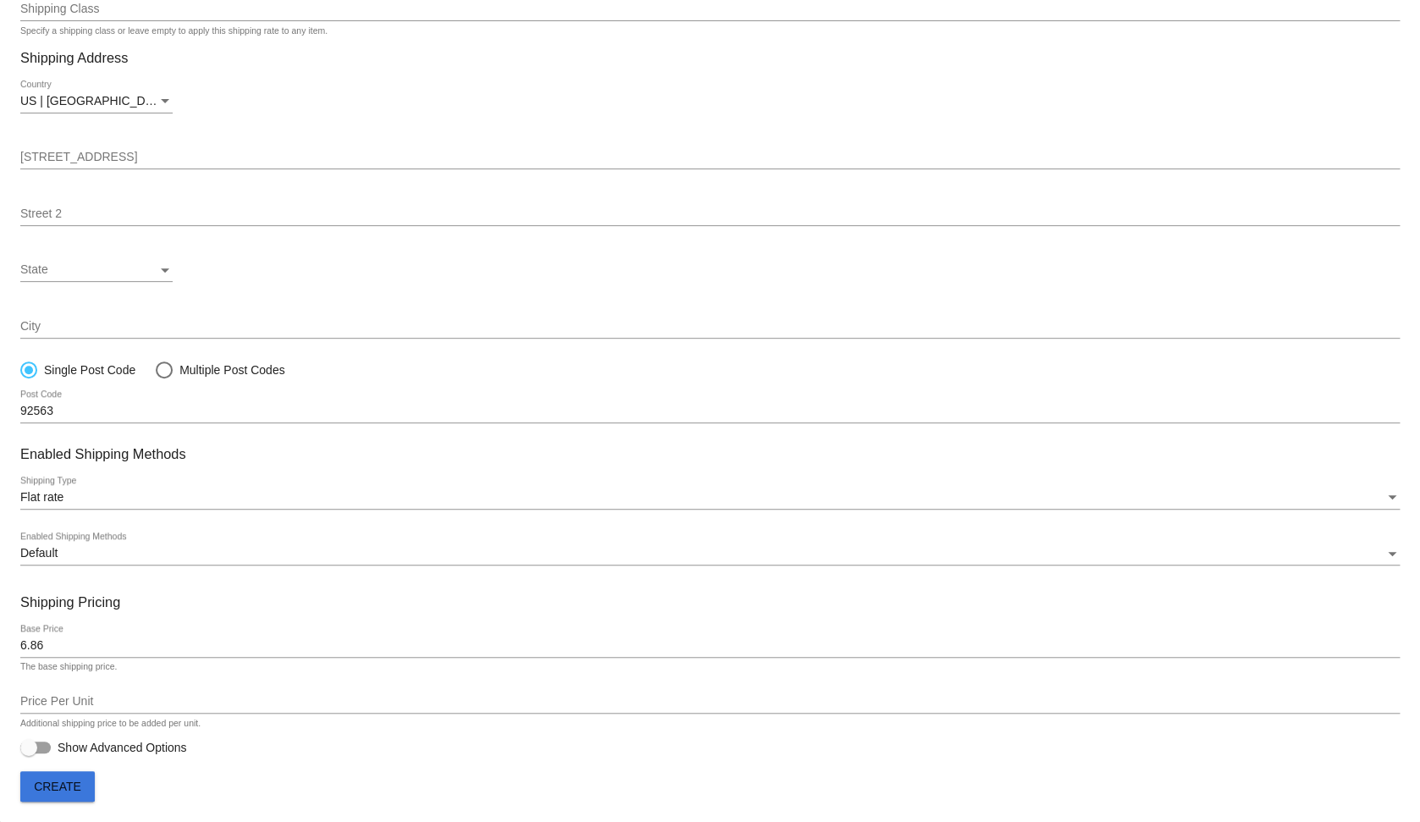
click at [72, 783] on span "Create" at bounding box center [57, 787] width 47 height 14
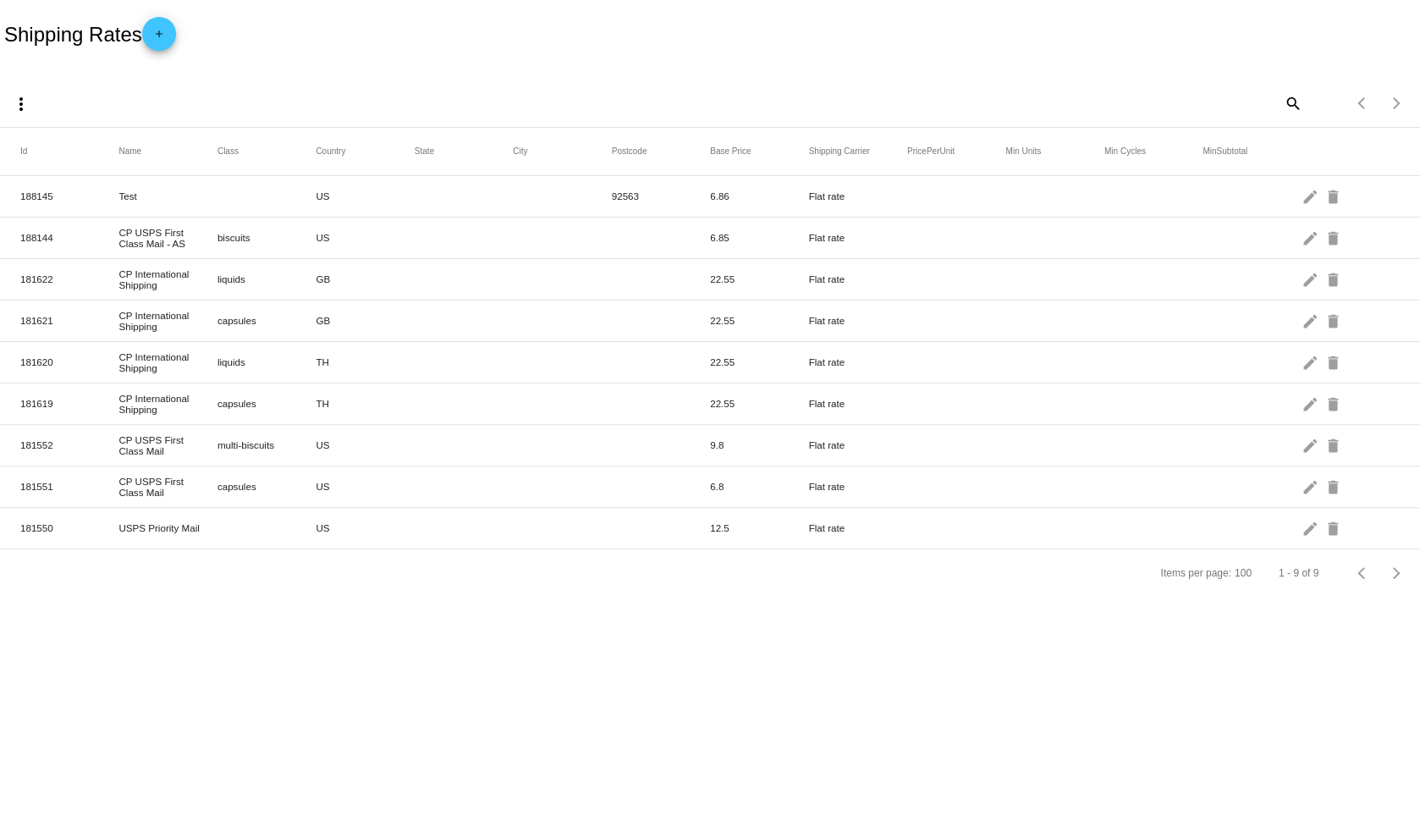
click at [1305, 196] on mat-icon "edit" at bounding box center [1311, 196] width 20 height 26
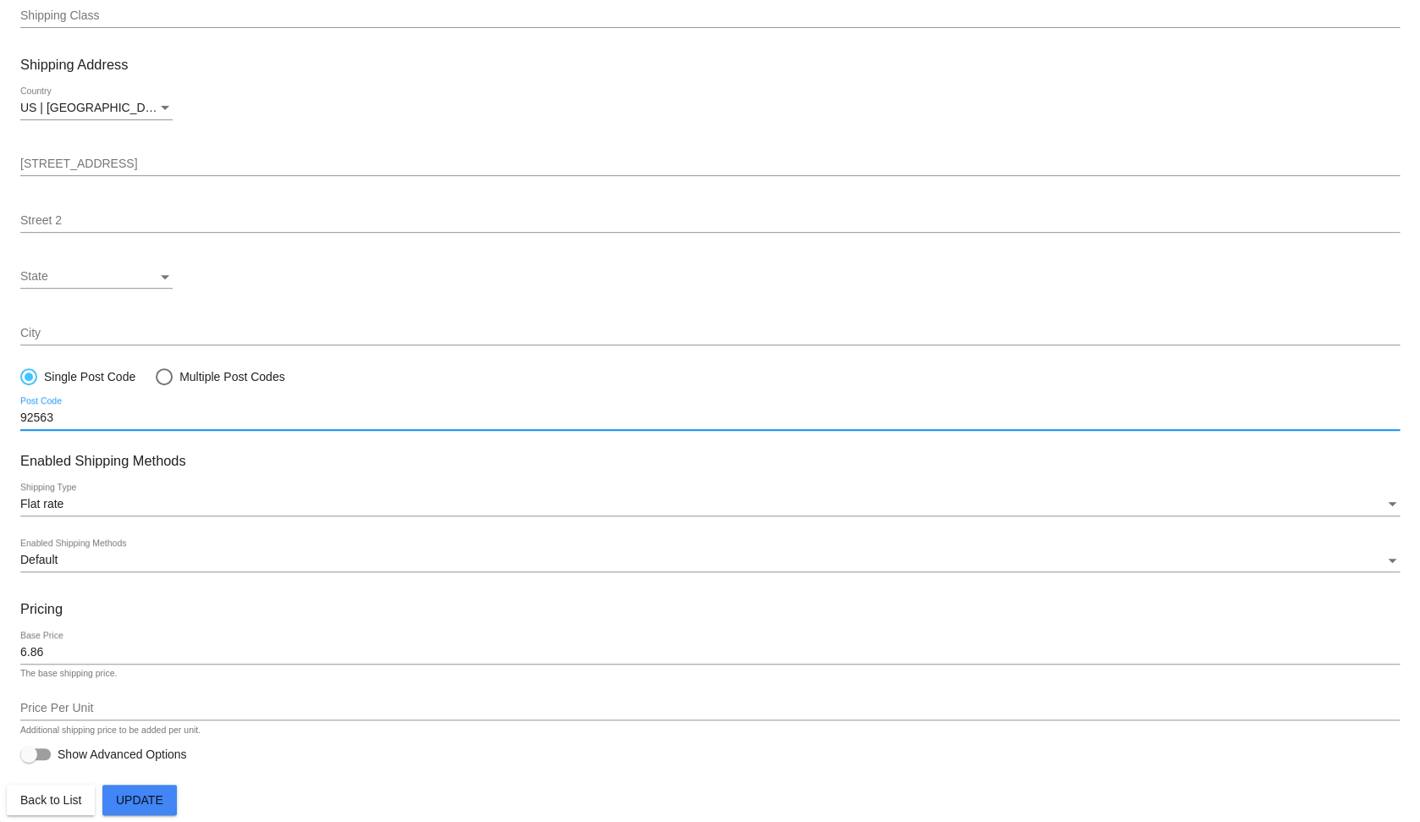
click at [107, 425] on input "92563" at bounding box center [710, 418] width 1380 height 14
type input "ç"
paste input "92563-7454"
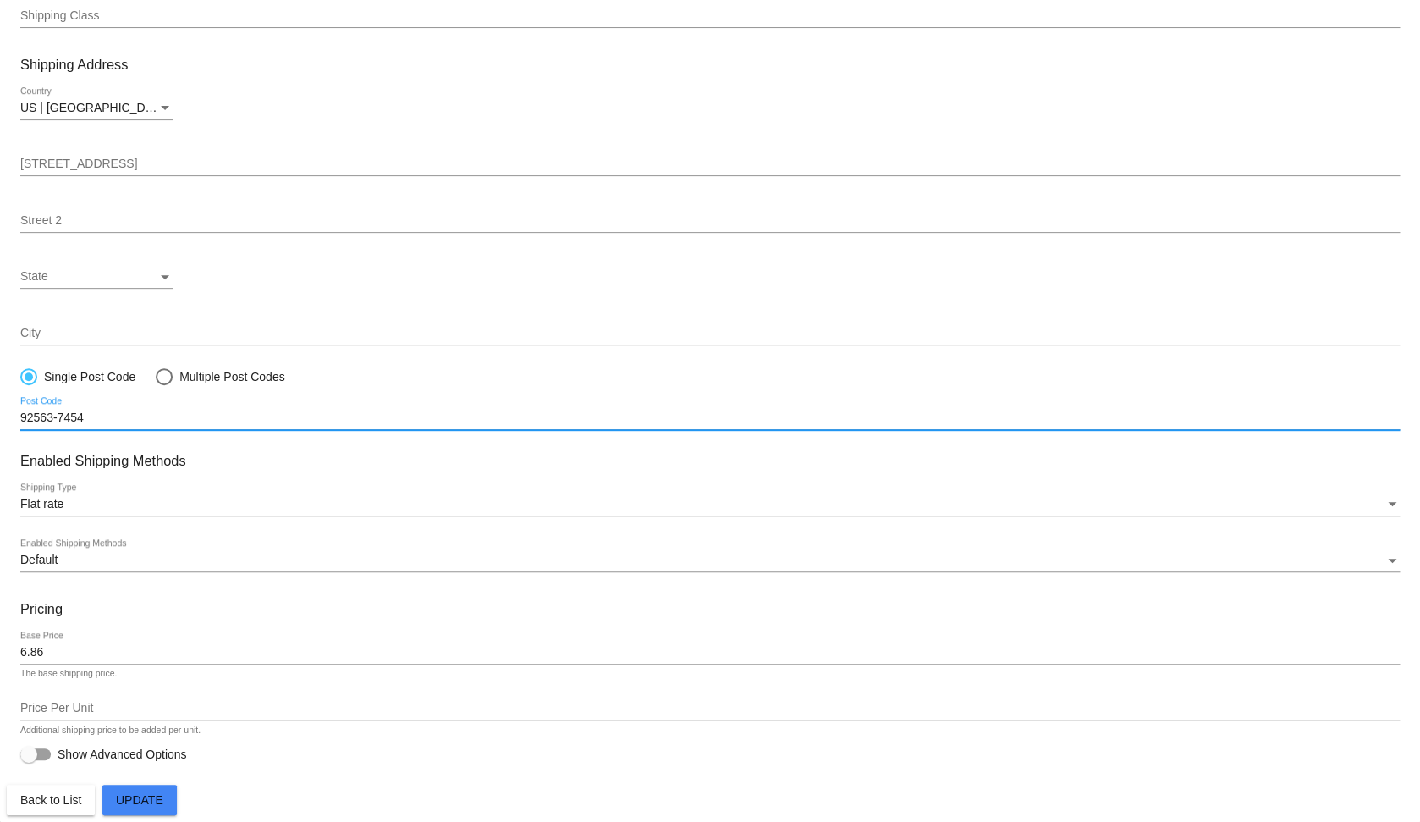
scroll to position [149, 0]
type input "92563-7454"
click at [152, 795] on span "Update" at bounding box center [139, 800] width 47 height 14
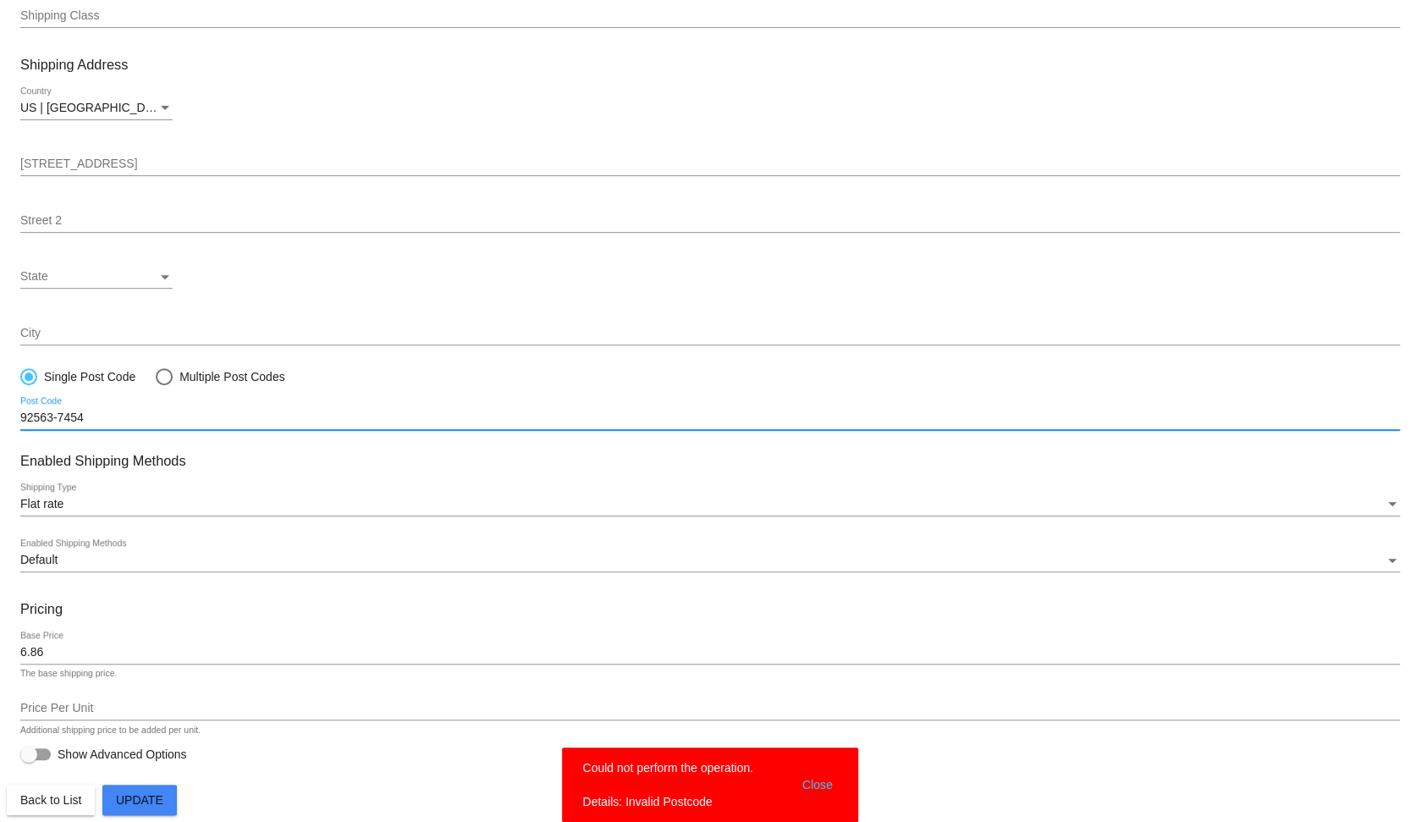
click at [74, 411] on input "92563-7454" at bounding box center [710, 418] width 1380 height 14
click at [80, 321] on div "City" at bounding box center [710, 328] width 1380 height 33
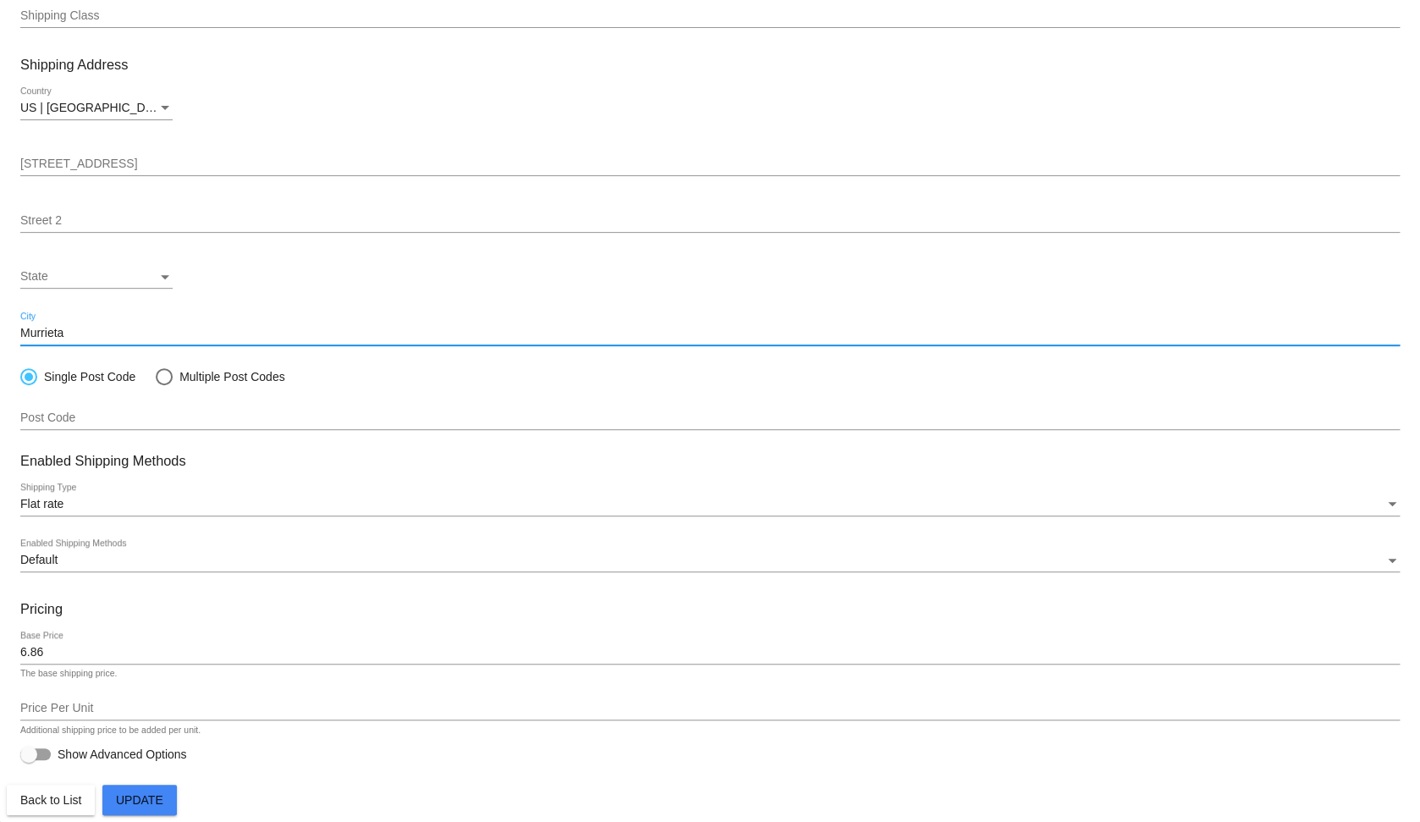
type input "Murrieta"
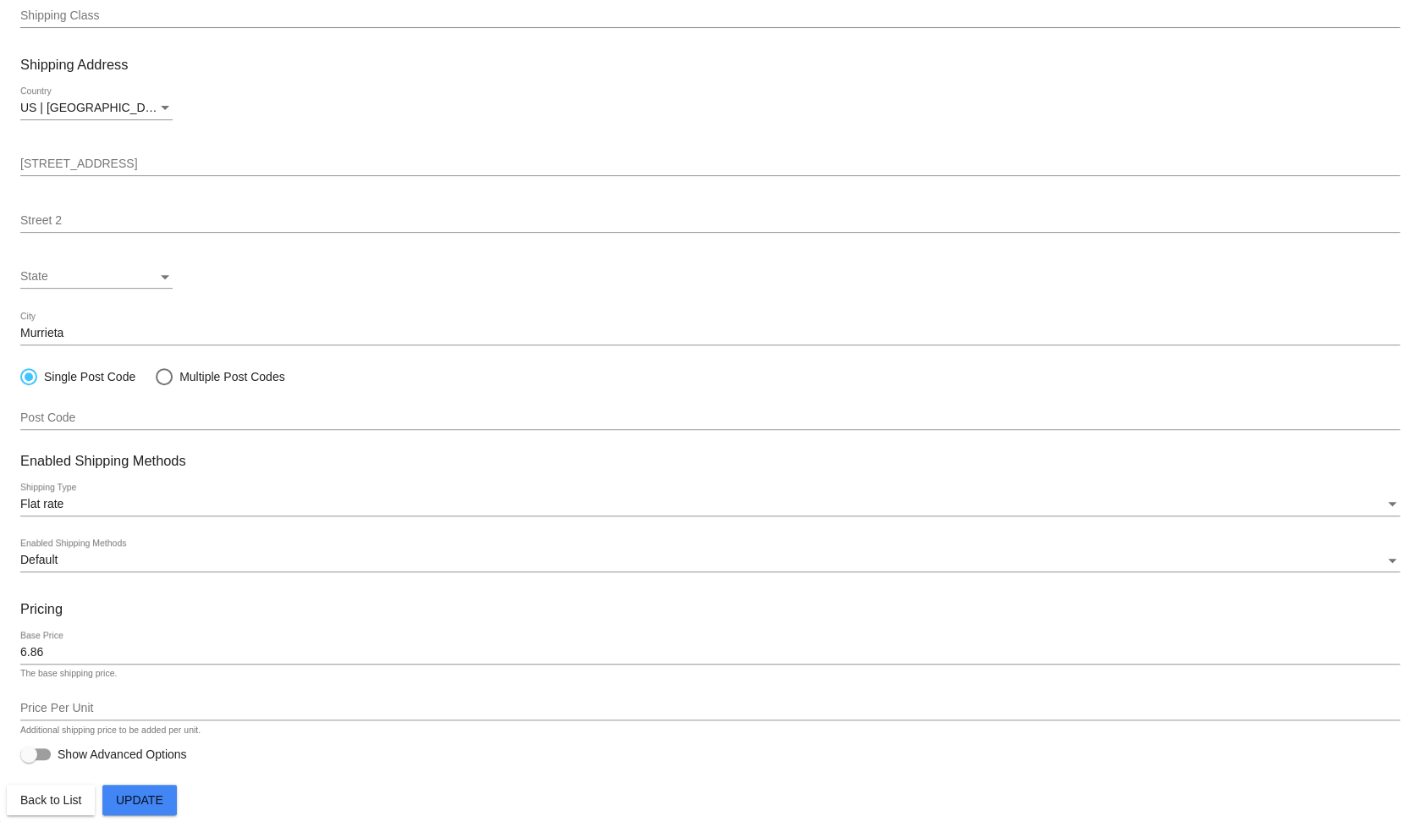
click at [3, 315] on mat-card "Test Name Enter a name for this shipping rate or leave empty. Shipping Class Sh…" at bounding box center [710, 370] width 1420 height 903
click at [161, 808] on button "Update" at bounding box center [139, 800] width 74 height 30
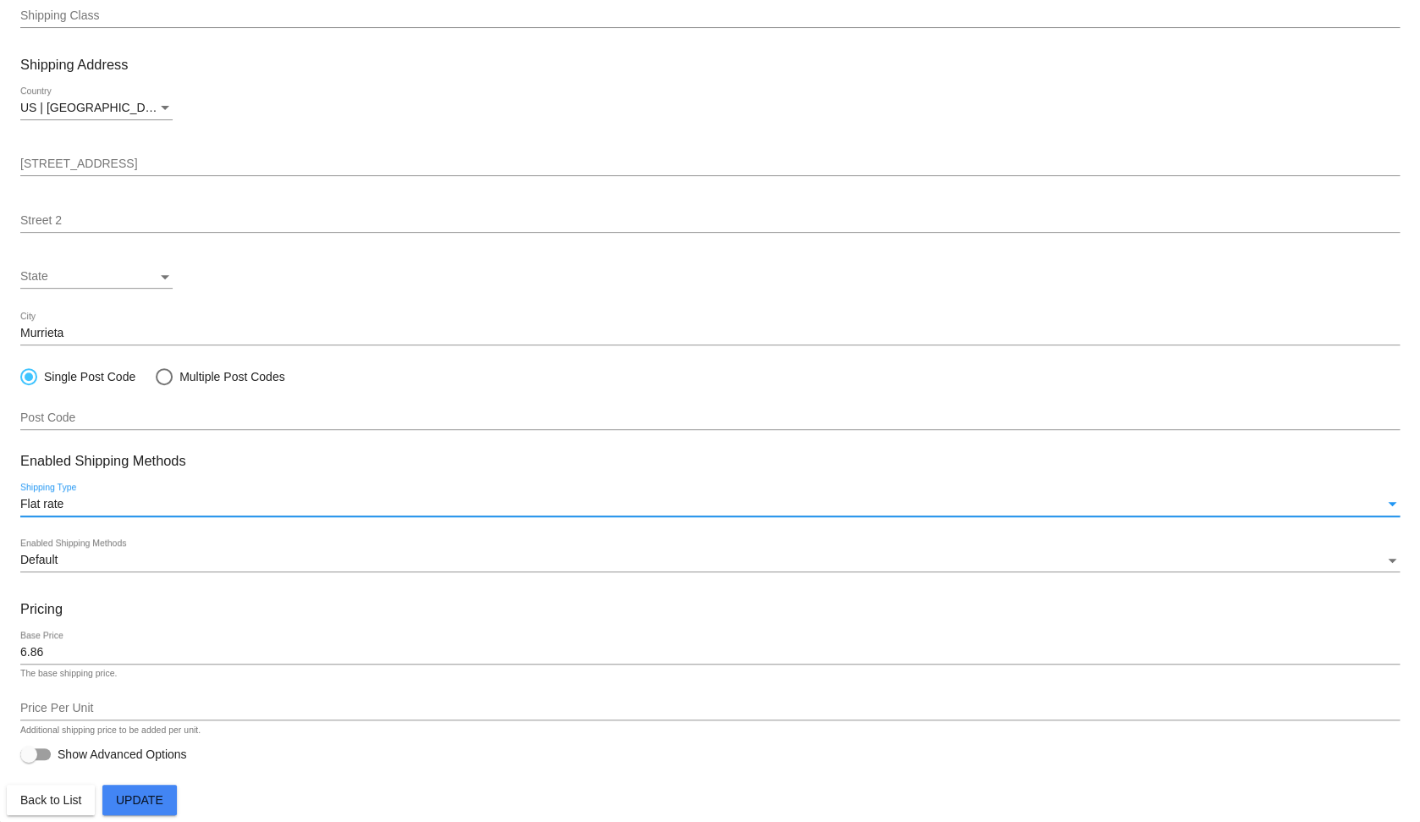
click at [336, 505] on div "Flat rate" at bounding box center [702, 505] width 1364 height 14
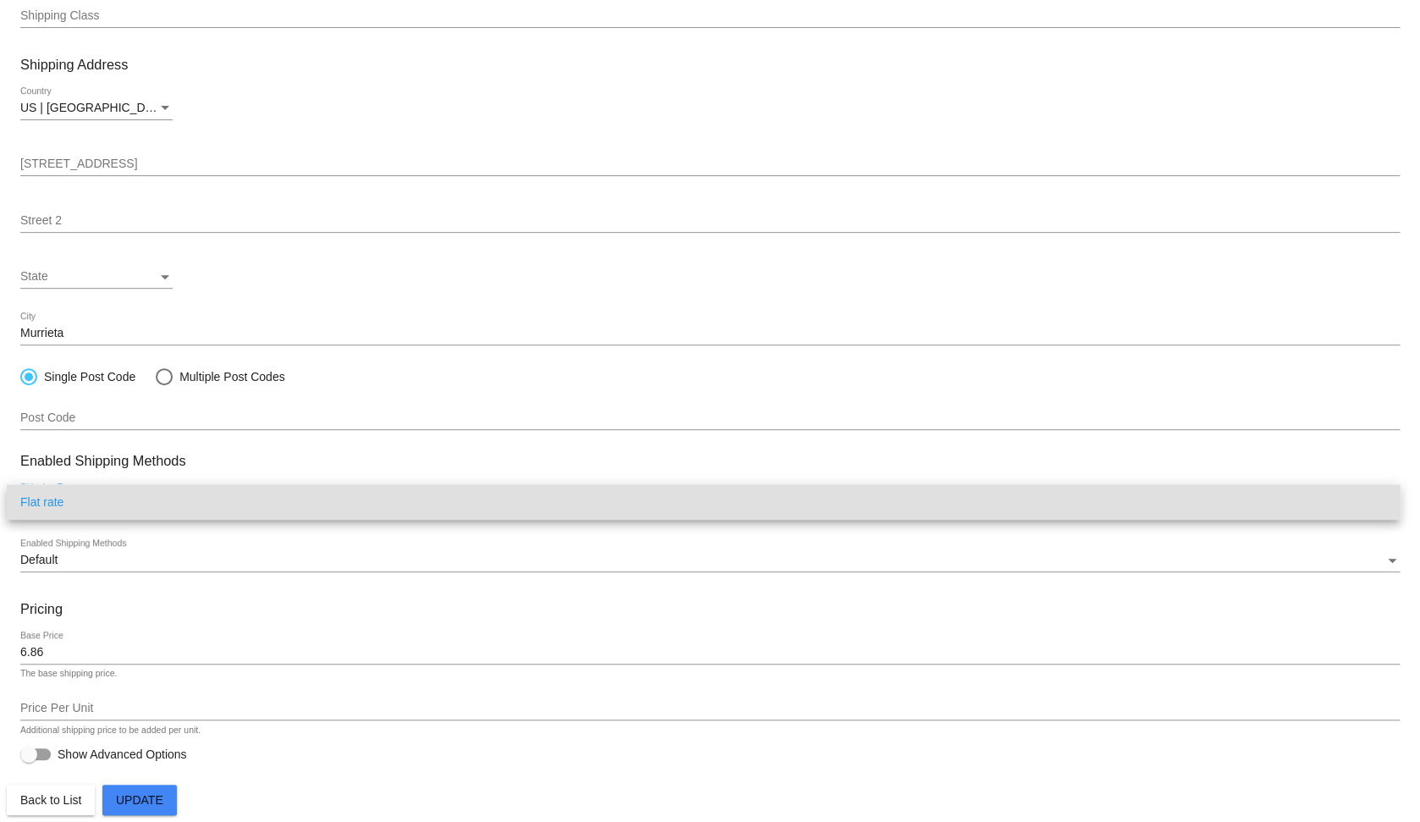
click at [336, 506] on span "Flat rate" at bounding box center [703, 502] width 1367 height 36
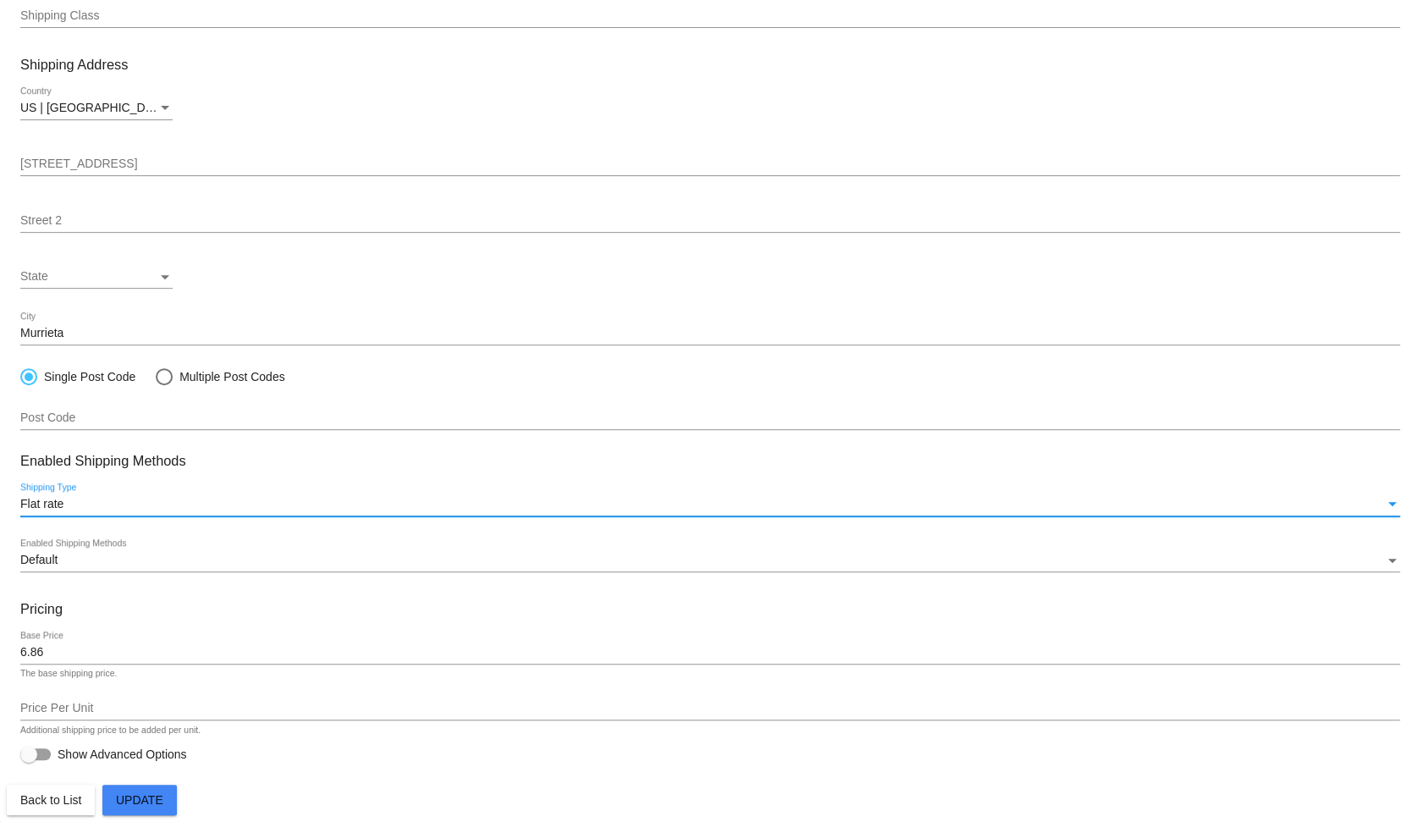
click at [348, 561] on div "Default" at bounding box center [702, 561] width 1364 height 14
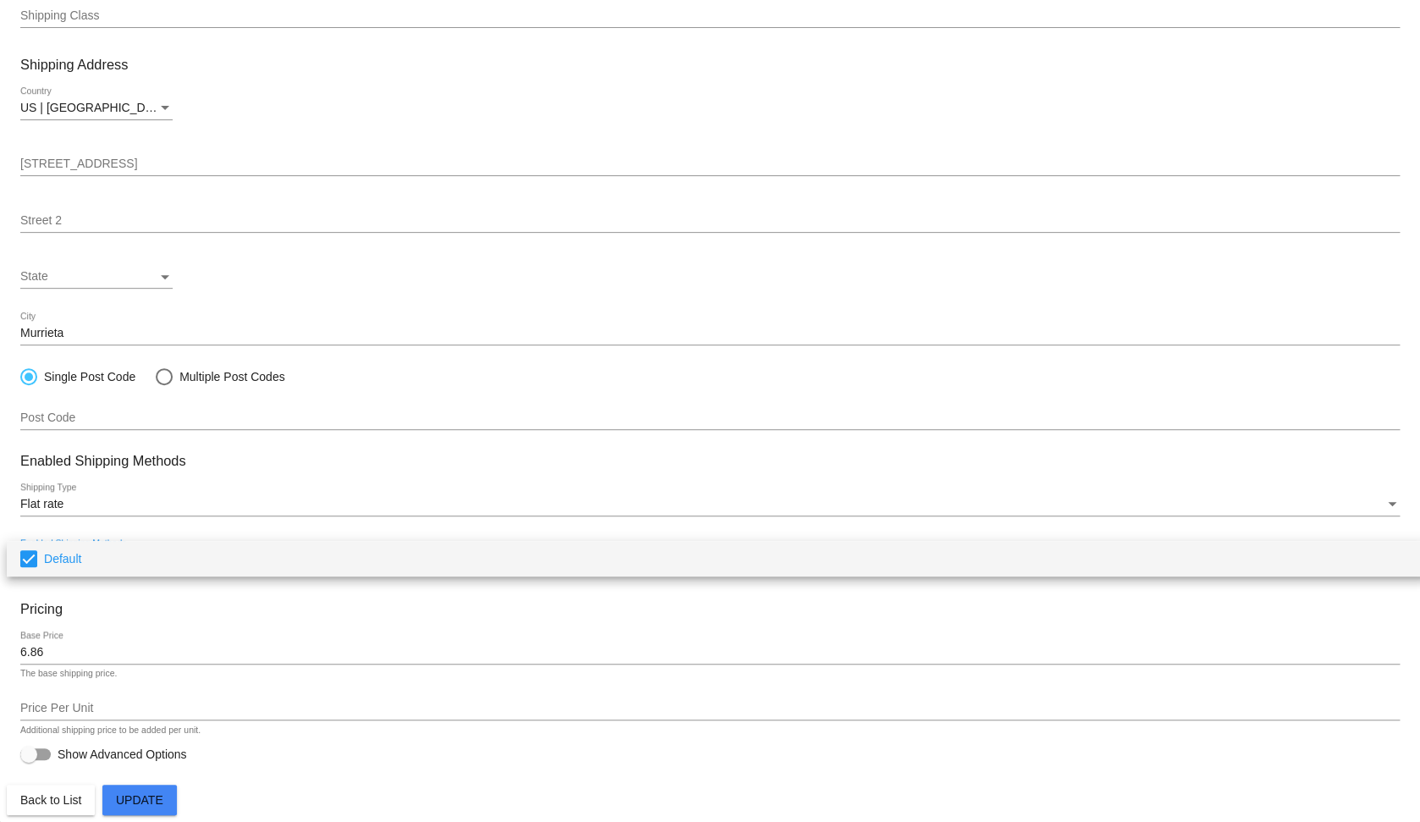
drag, startPoint x: 71, startPoint y: 551, endPoint x: 139, endPoint y: 552, distance: 67.7
click at [71, 551] on span "Default" at bounding box center [729, 559] width 1370 height 36
click at [151, 797] on div at bounding box center [710, 411] width 1420 height 822
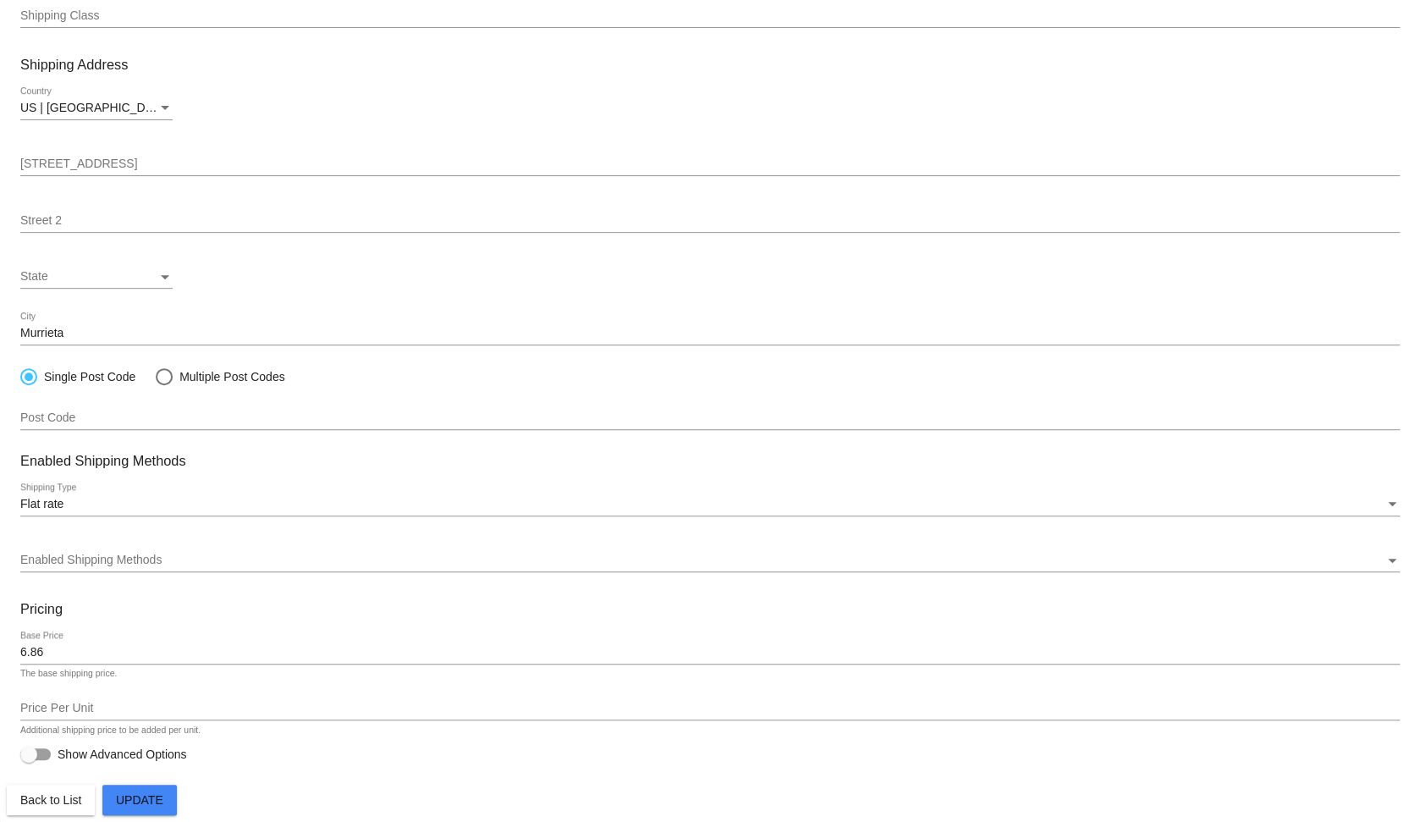
click at [158, 794] on span "Update" at bounding box center [139, 800] width 47 height 14
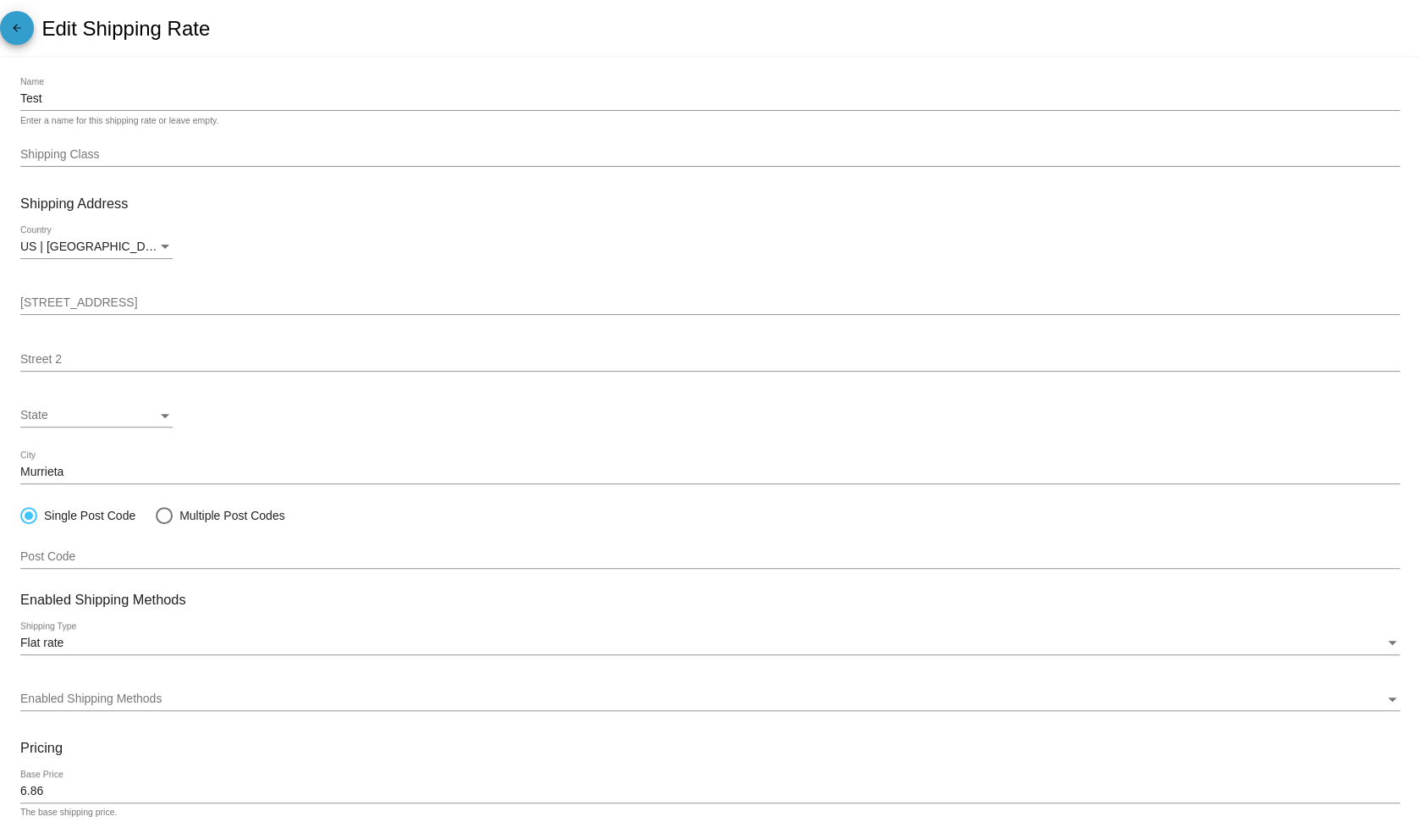
click at [25, 29] on mat-icon "arrow_back" at bounding box center [17, 32] width 20 height 20
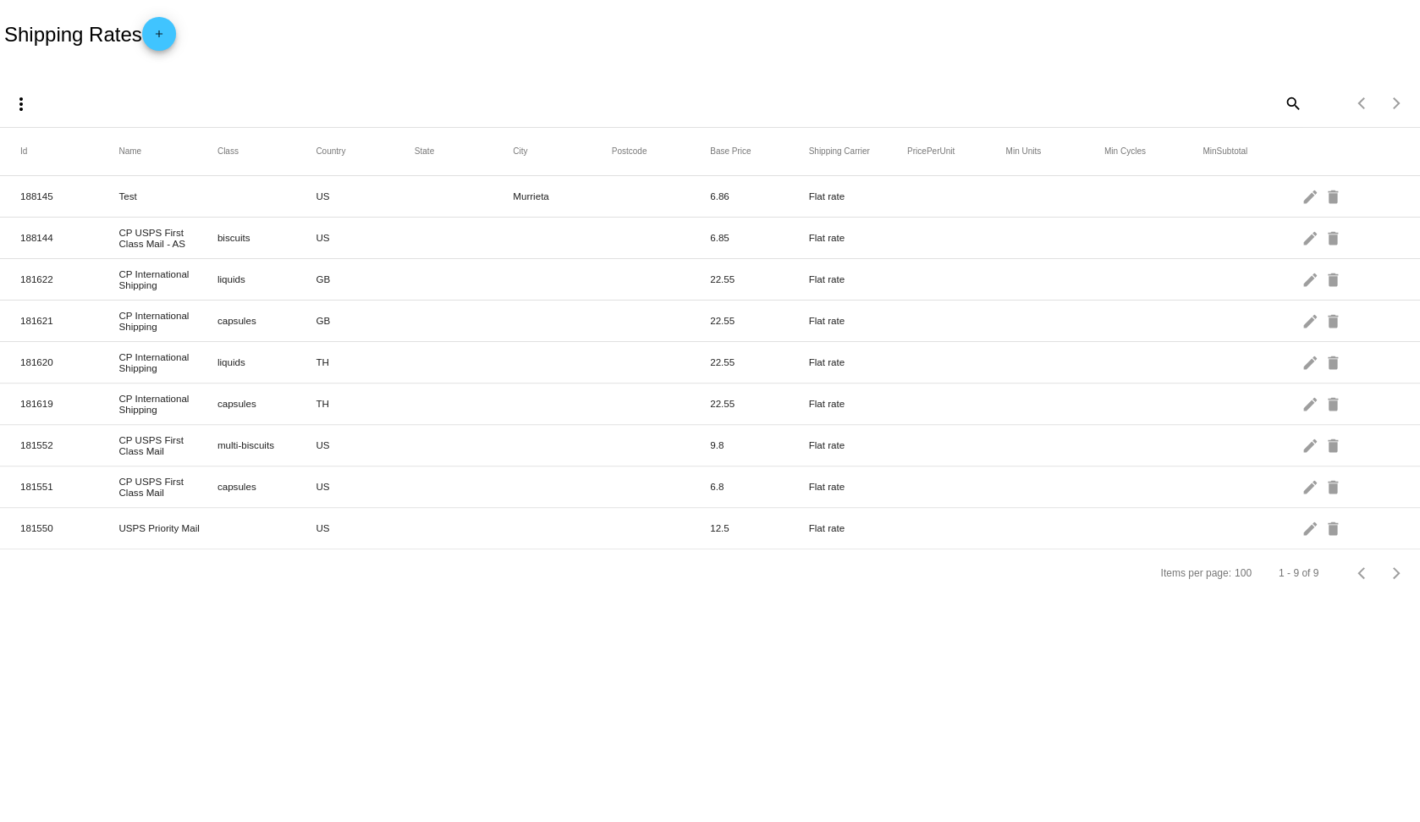
click at [559, 63] on div "Shipping Rates add" at bounding box center [710, 34] width 1420 height 68
